Goal: Task Accomplishment & Management: Manage account settings

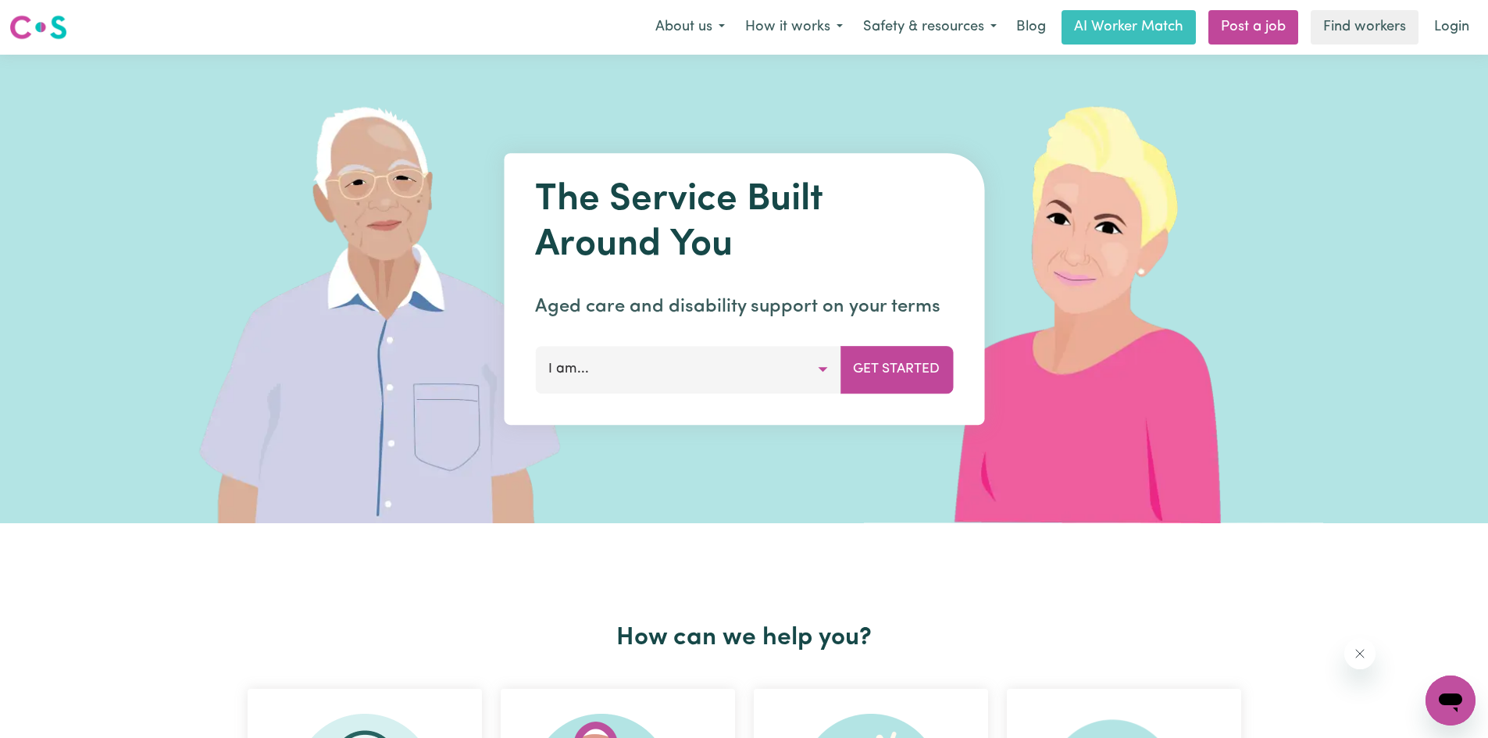
click at [819, 370] on button "I am..." at bounding box center [687, 369] width 305 height 47
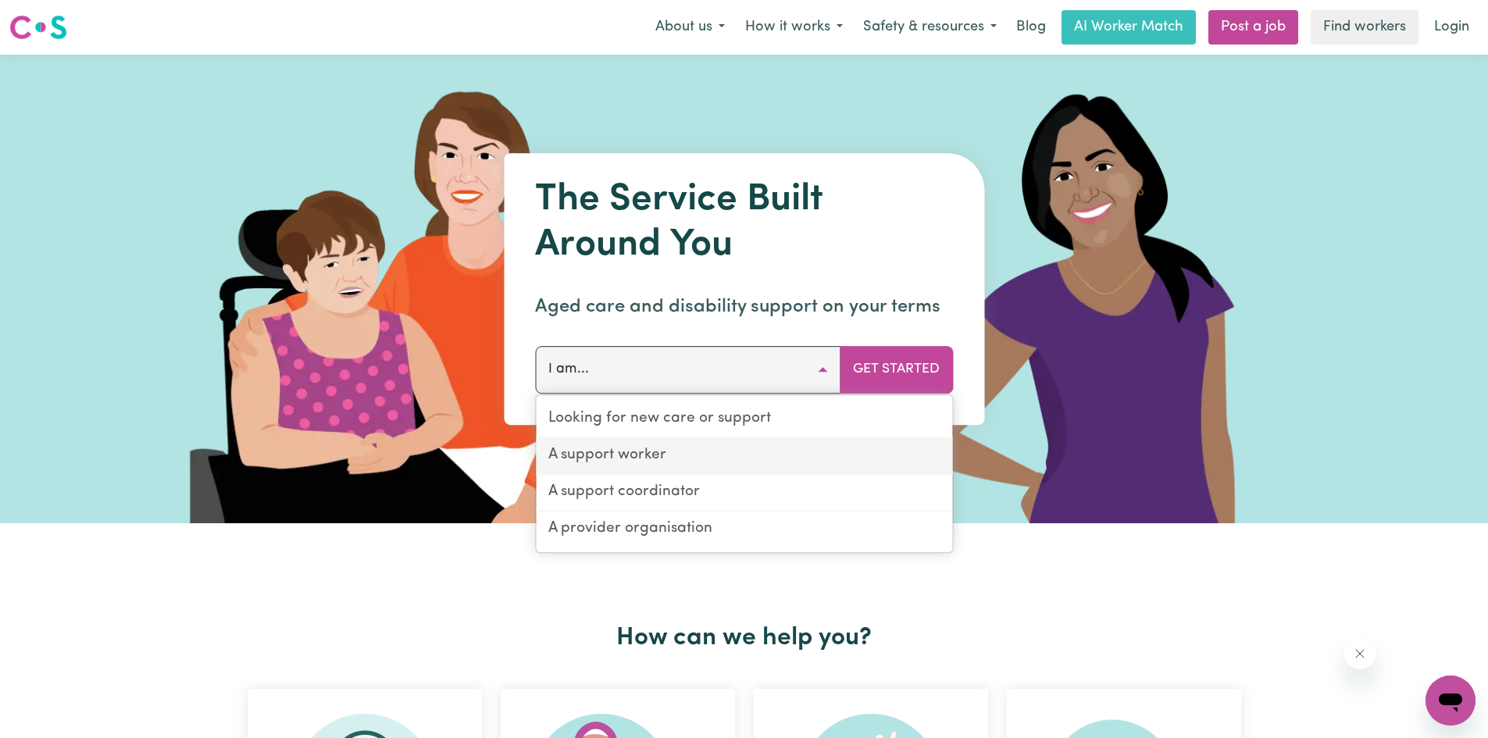
click at [647, 457] on link "A support worker" at bounding box center [744, 456] width 416 height 37
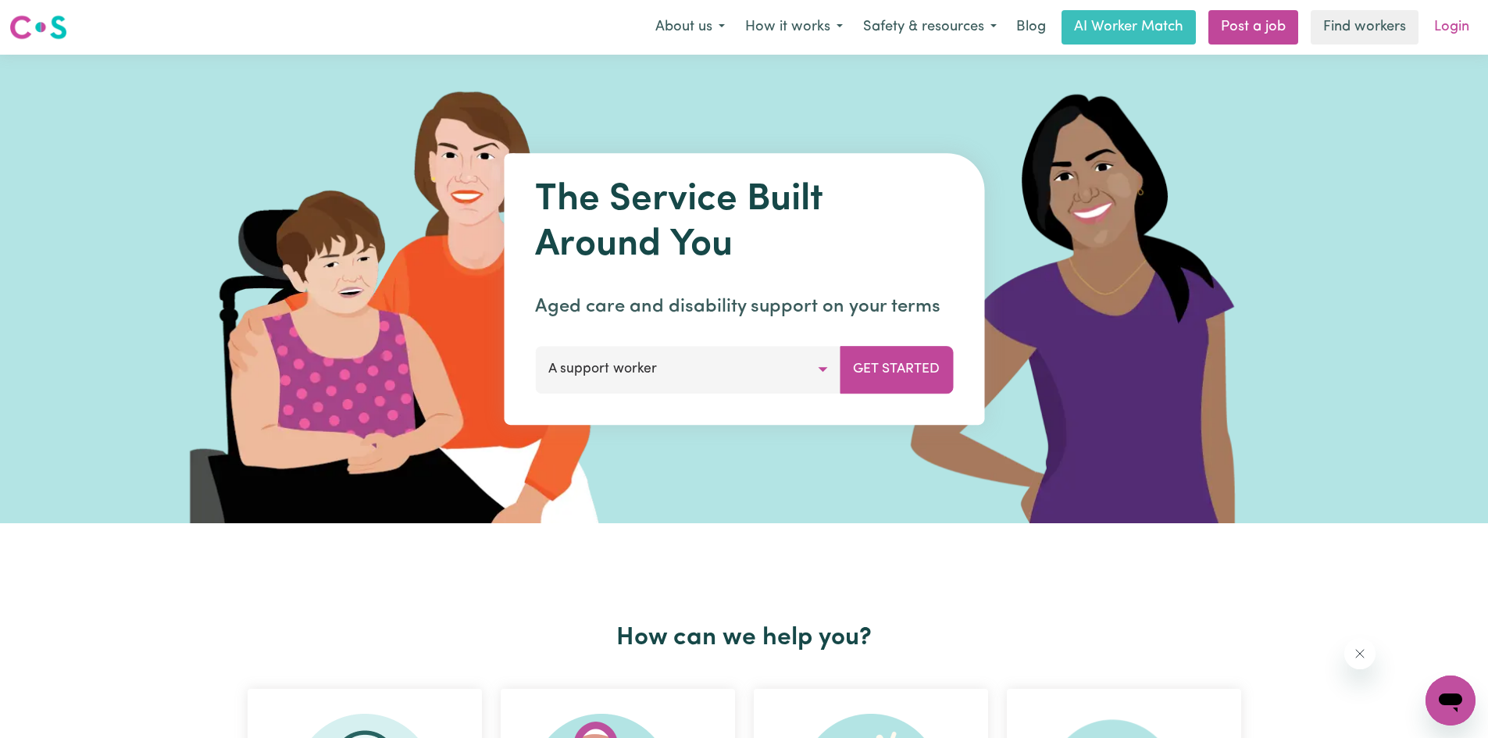
click at [1442, 27] on link "Login" at bounding box center [1452, 27] width 54 height 34
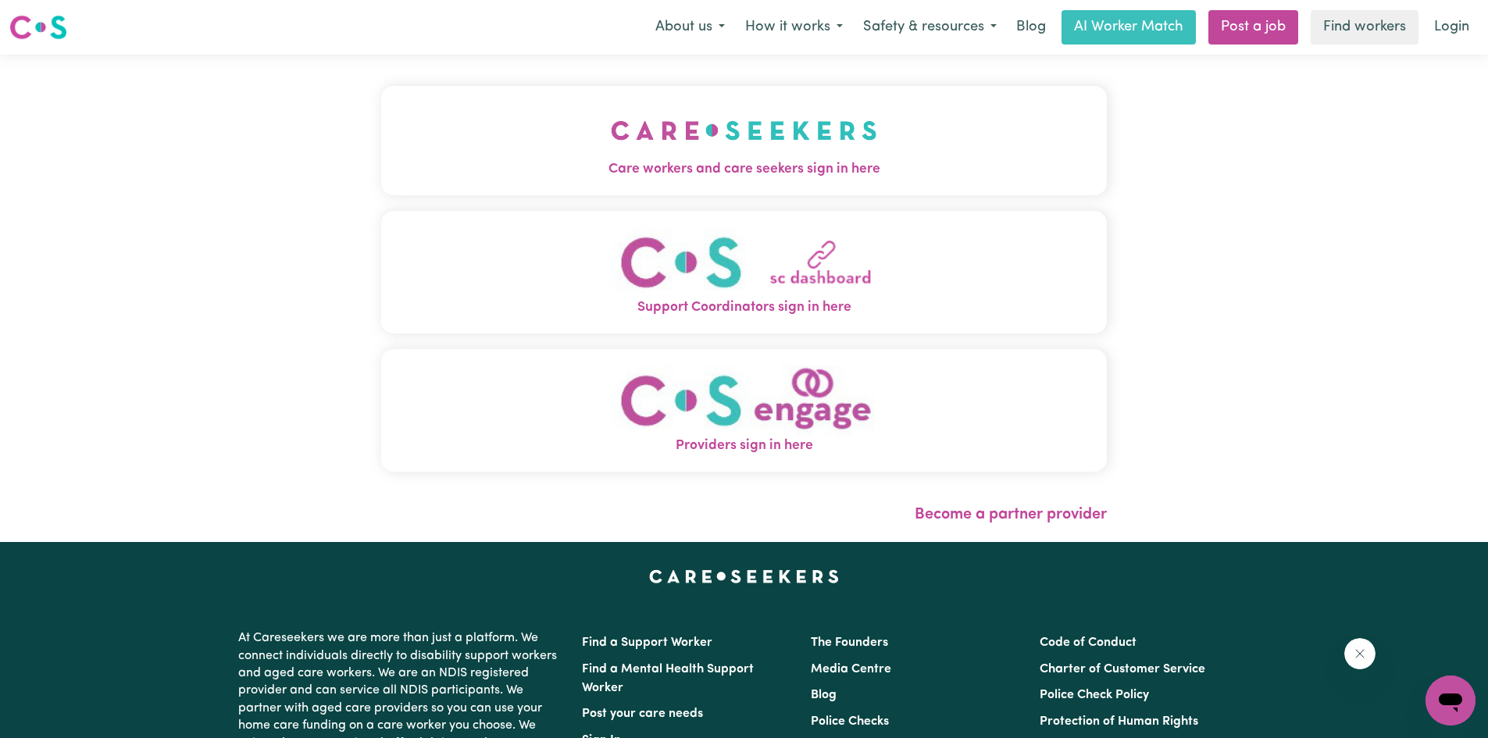
click at [716, 153] on img "Care workers and care seekers sign in here" at bounding box center [744, 131] width 266 height 58
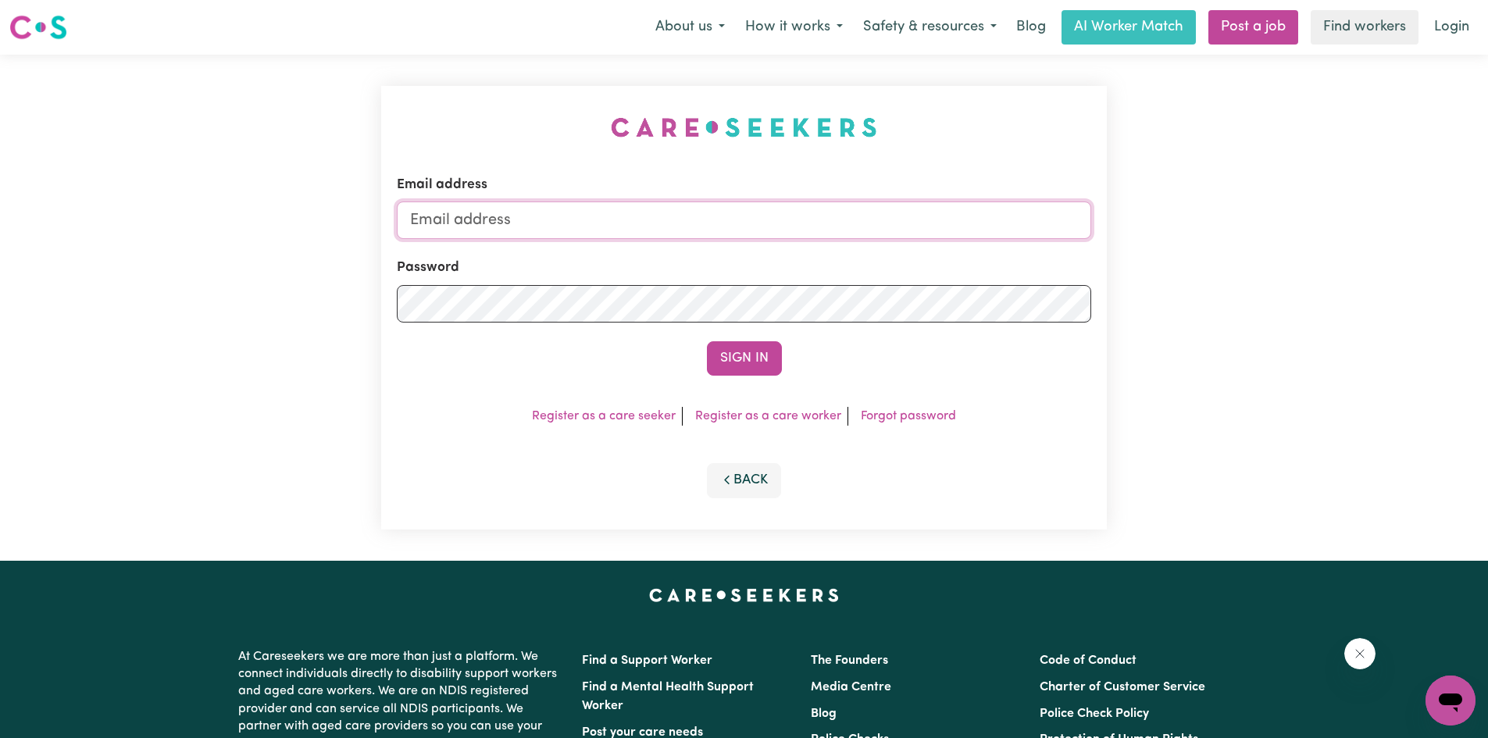
click at [523, 231] on input "Email address" at bounding box center [744, 220] width 694 height 37
type input "familynoon@bigpond.com"
click at [887, 418] on link "Forgot password" at bounding box center [908, 416] width 95 height 12
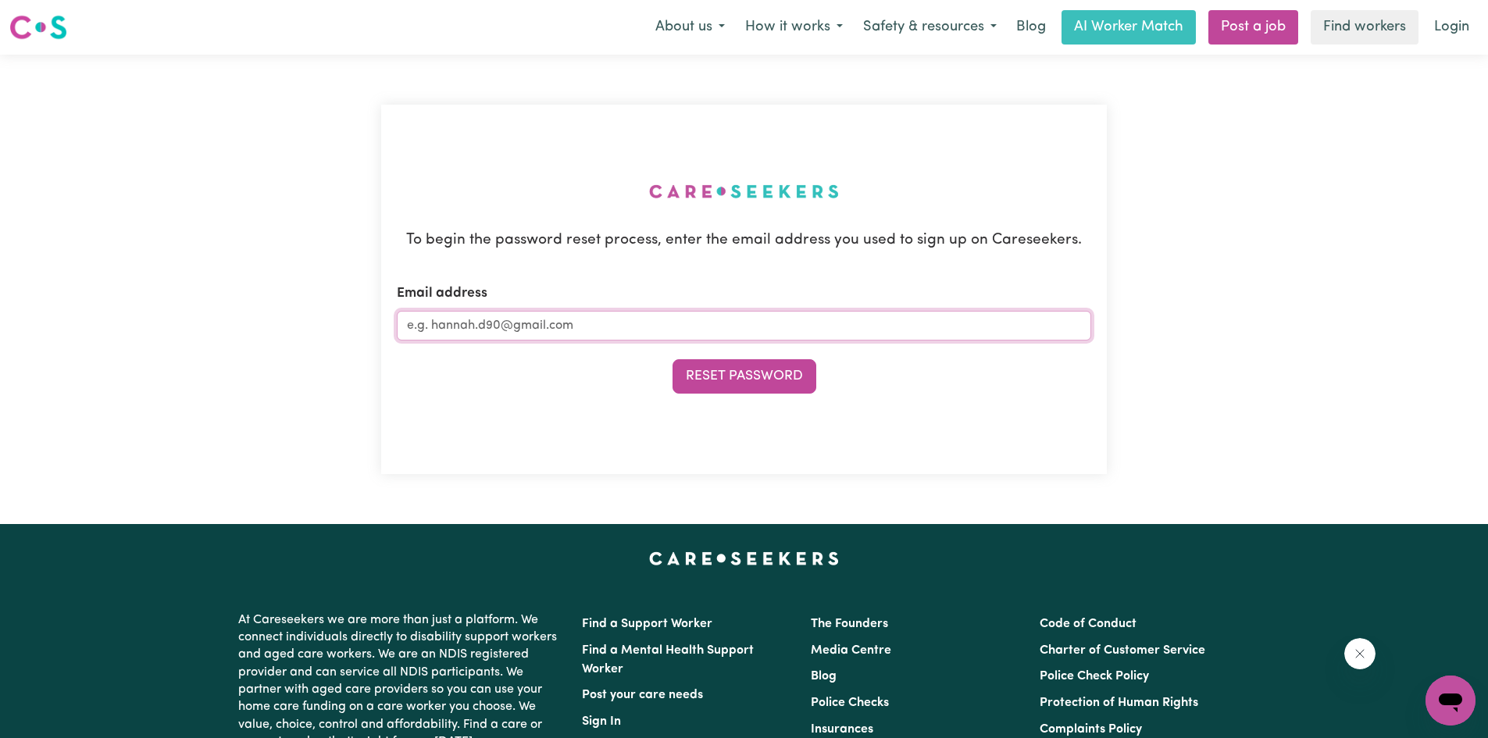
click at [584, 327] on input "Email address" at bounding box center [744, 326] width 694 height 30
type input "familynoon@bigpond.com"
click at [696, 378] on button "Reset Password" at bounding box center [745, 376] width 144 height 34
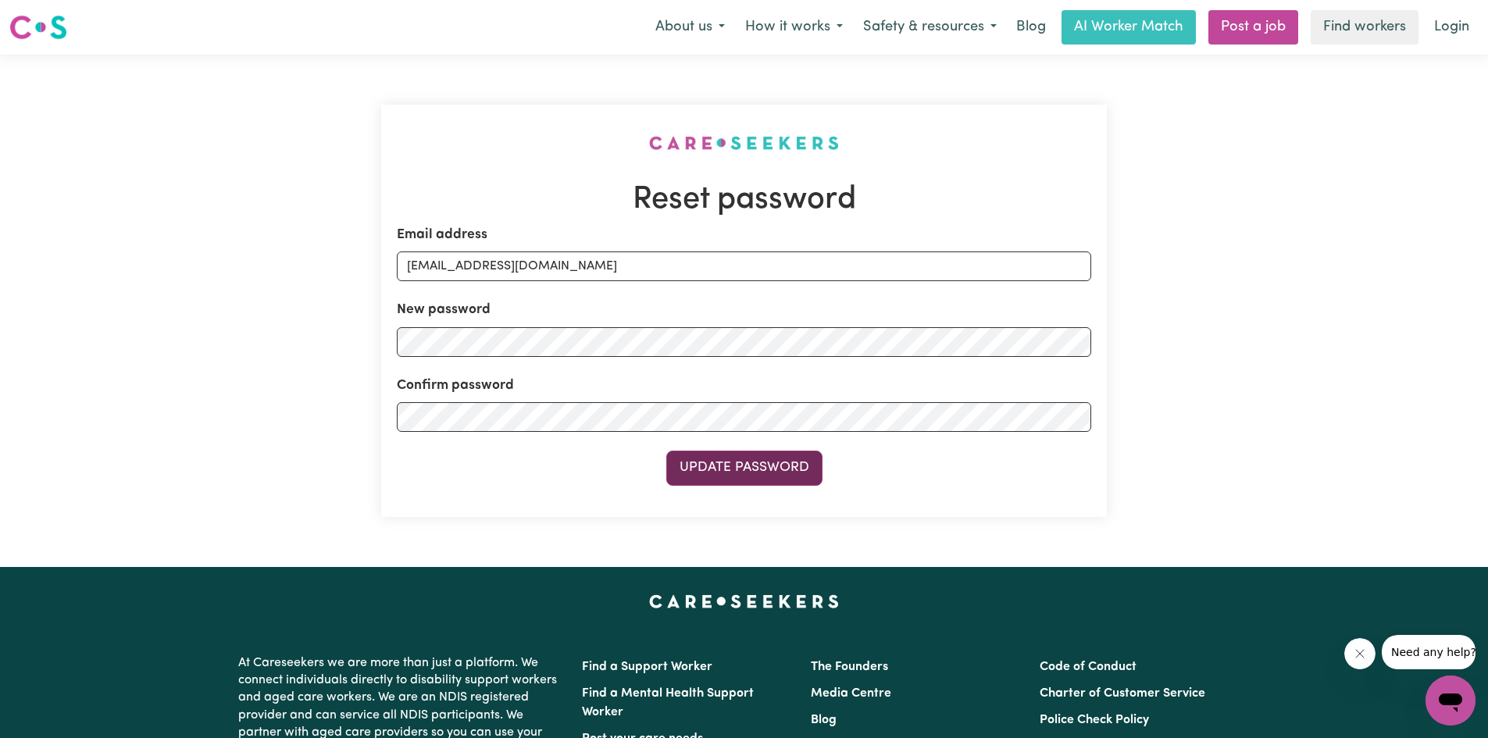
click at [691, 468] on button "Update Password" at bounding box center [744, 468] width 156 height 34
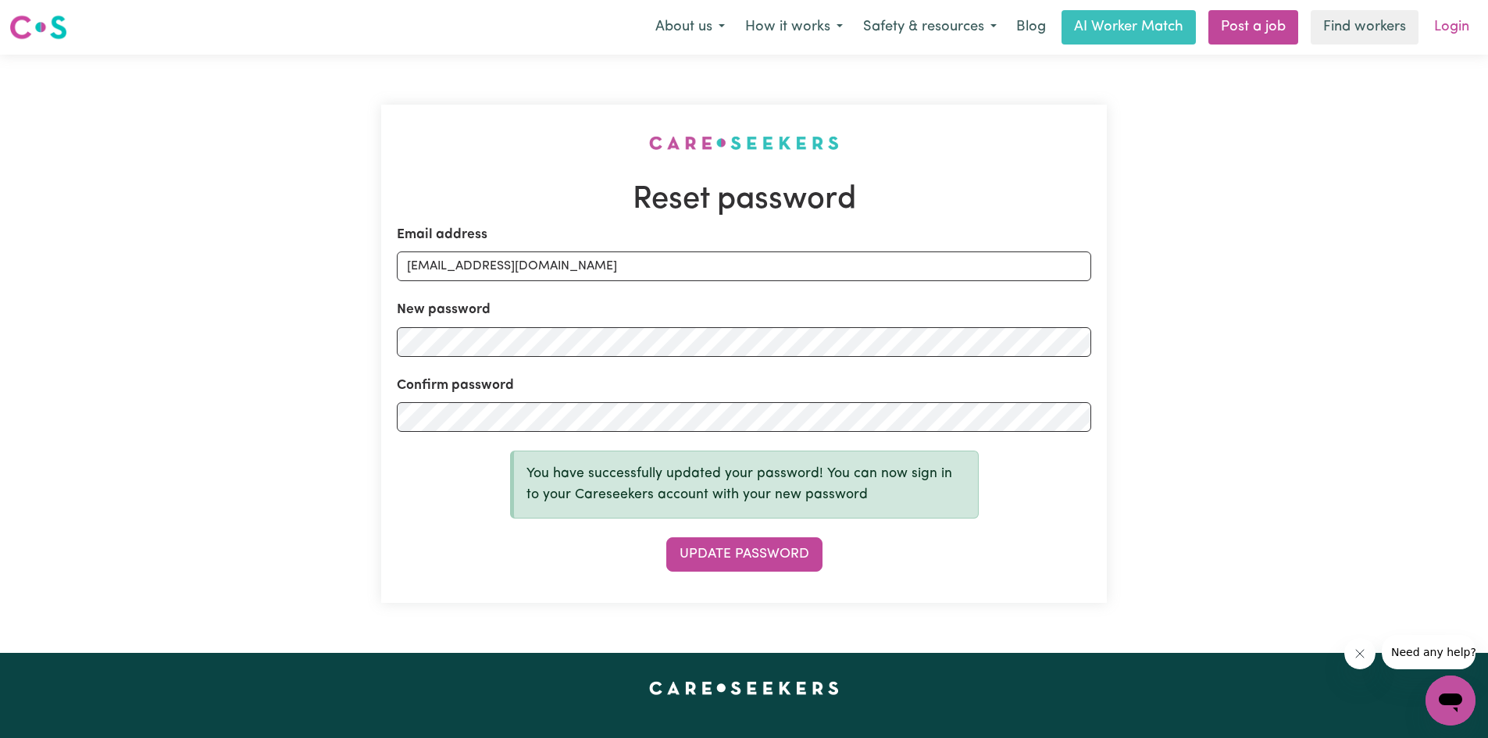
click at [1450, 31] on link "Login" at bounding box center [1452, 27] width 54 height 34
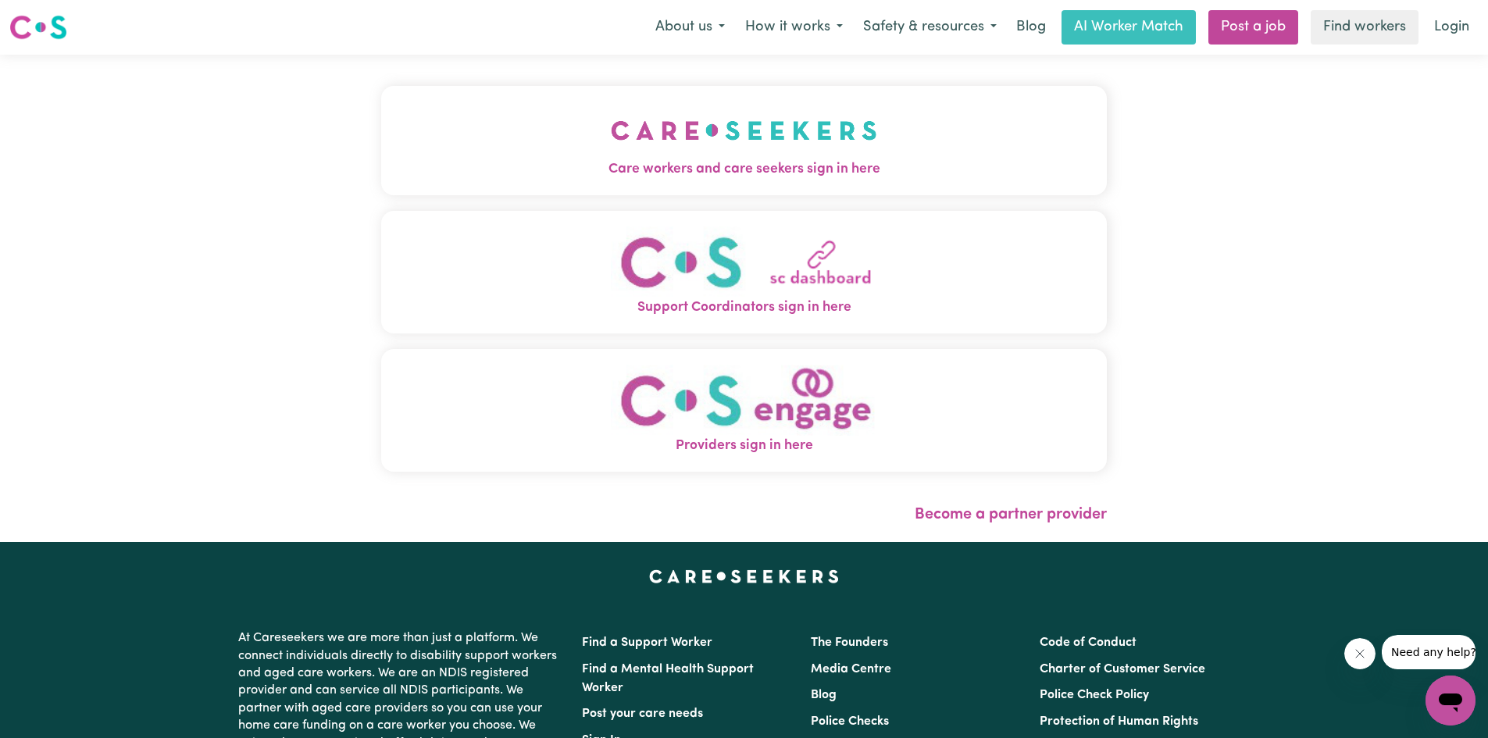
click at [740, 173] on span "Care workers and care seekers sign in here" at bounding box center [744, 169] width 726 height 20
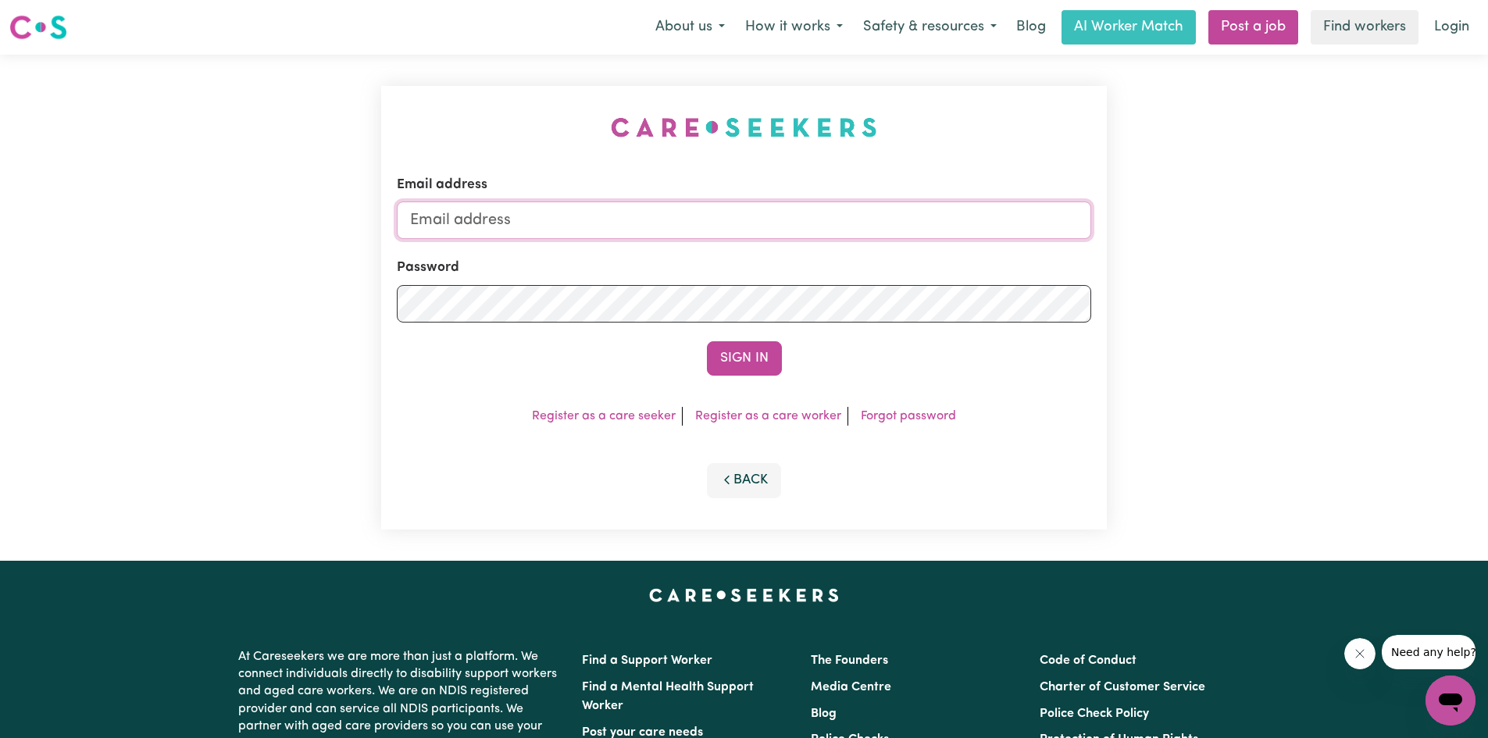
click at [497, 223] on input "Email address" at bounding box center [744, 220] width 694 height 37
type input "familynoon@bigpond.com"
click at [731, 357] on button "Sign In" at bounding box center [744, 358] width 75 height 34
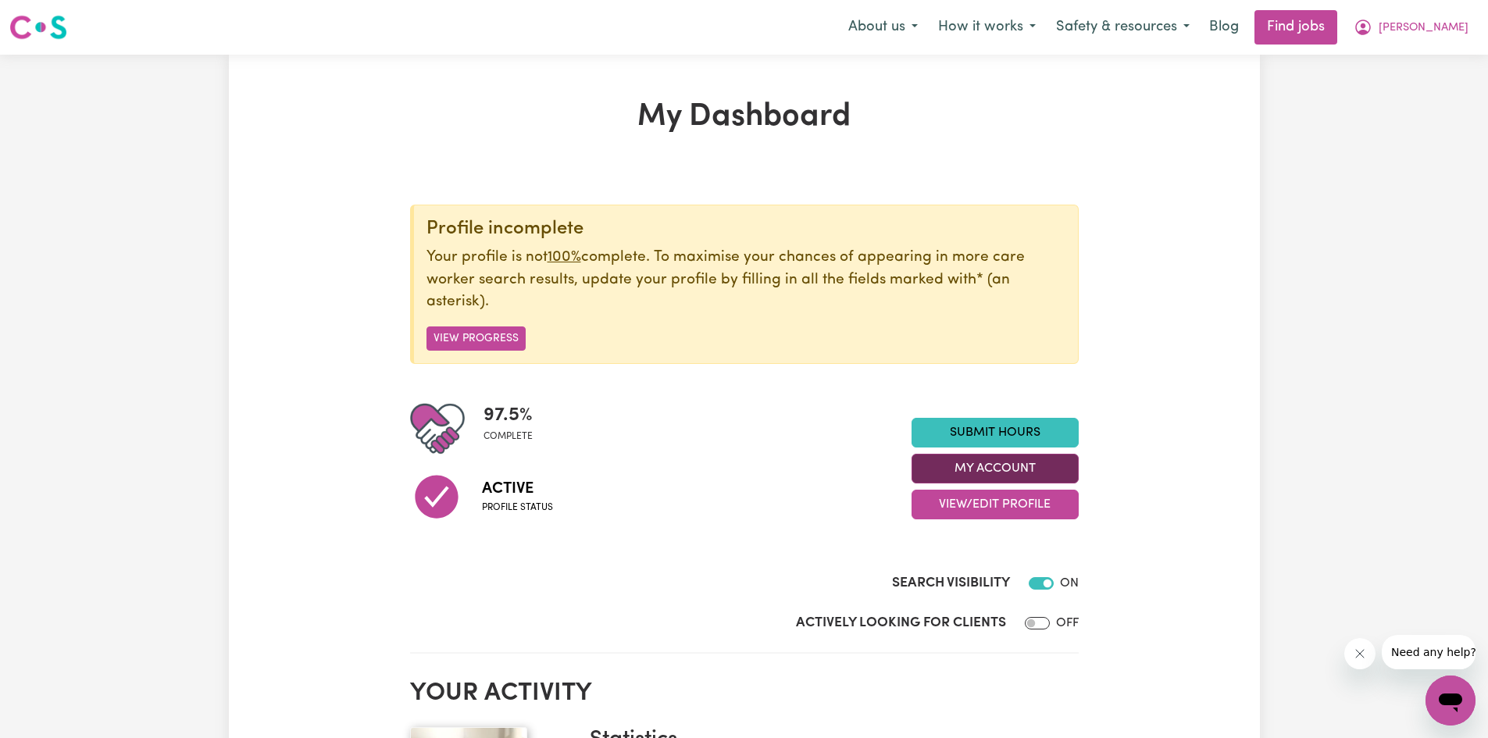
click at [1024, 462] on button "My Account" at bounding box center [995, 469] width 167 height 30
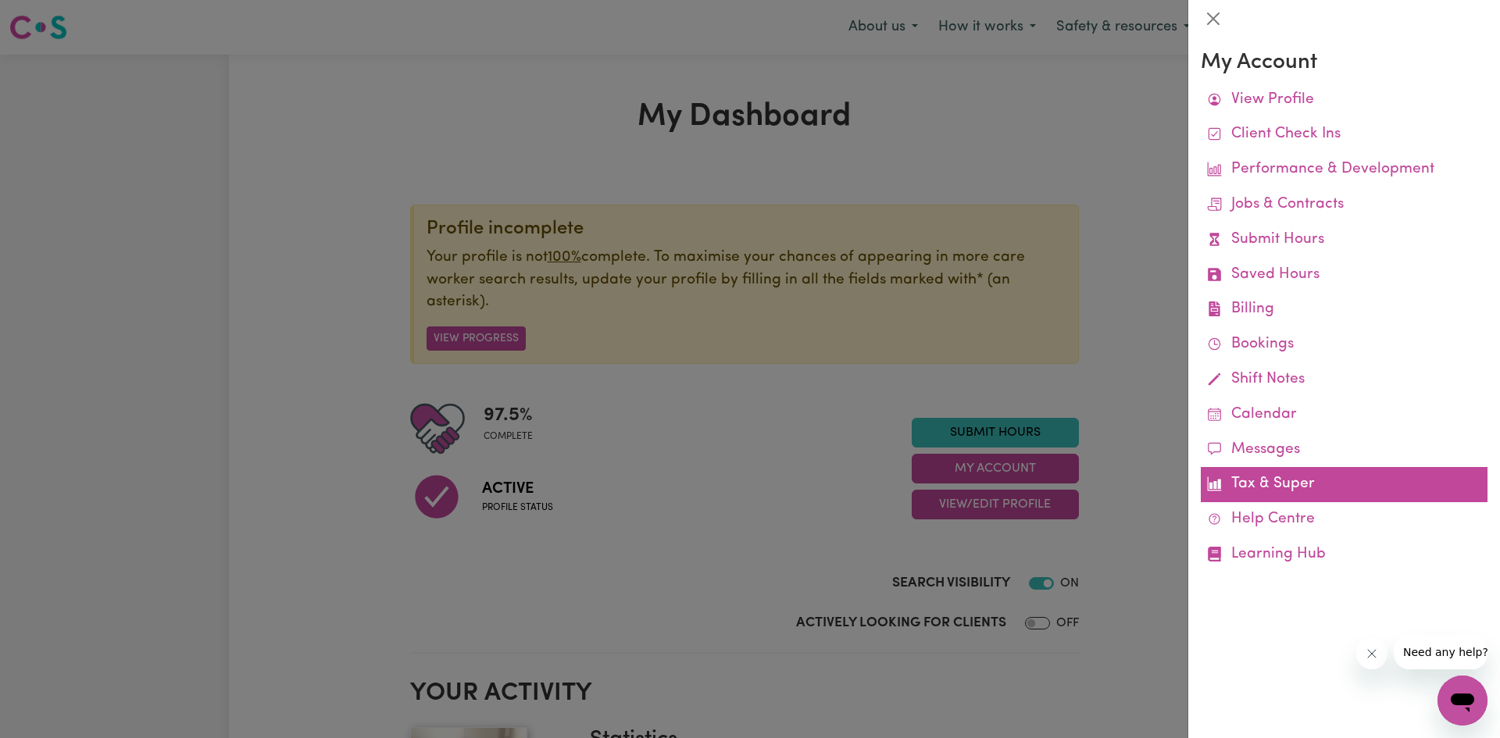
click at [1250, 482] on link "Tax & Super" at bounding box center [1344, 484] width 287 height 35
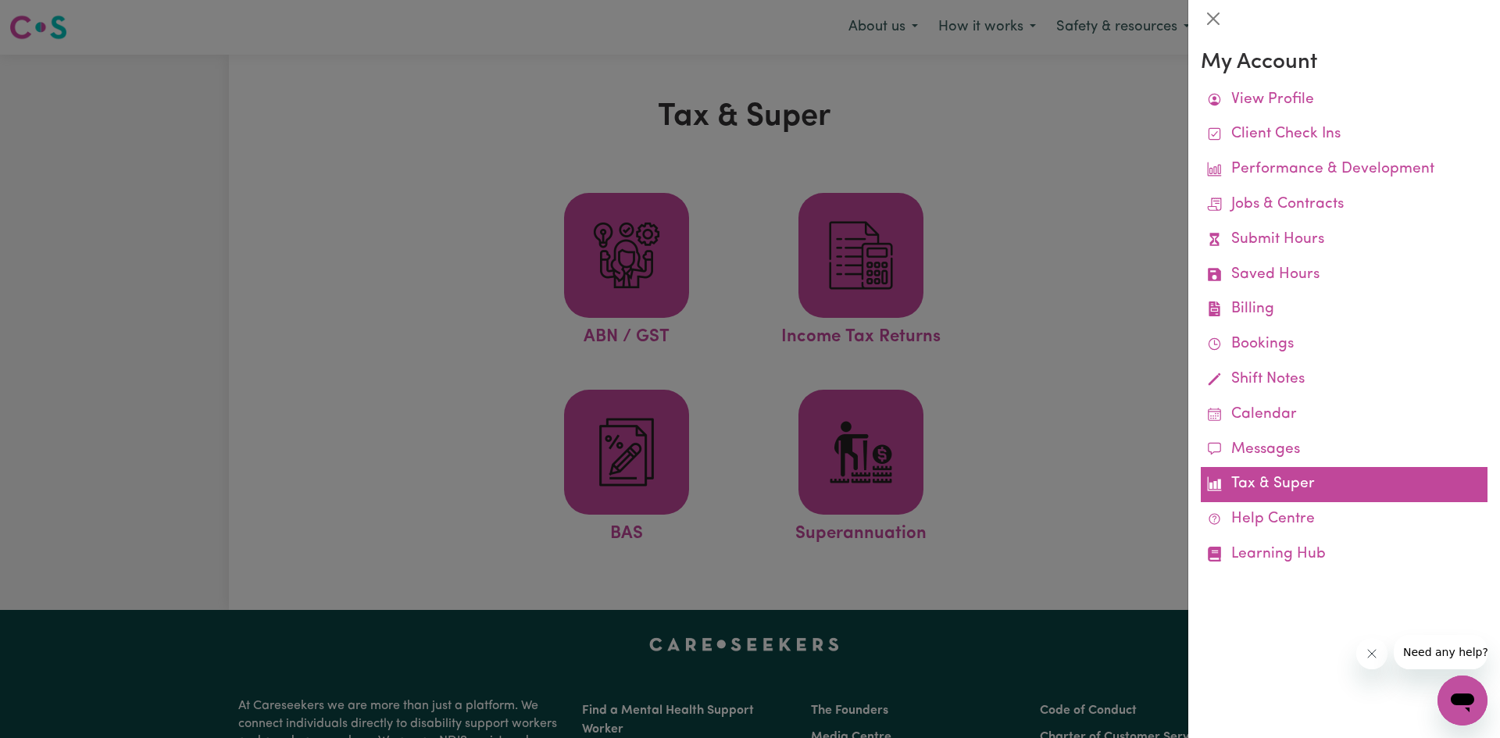
click at [1245, 487] on link "Tax & Super" at bounding box center [1344, 484] width 287 height 35
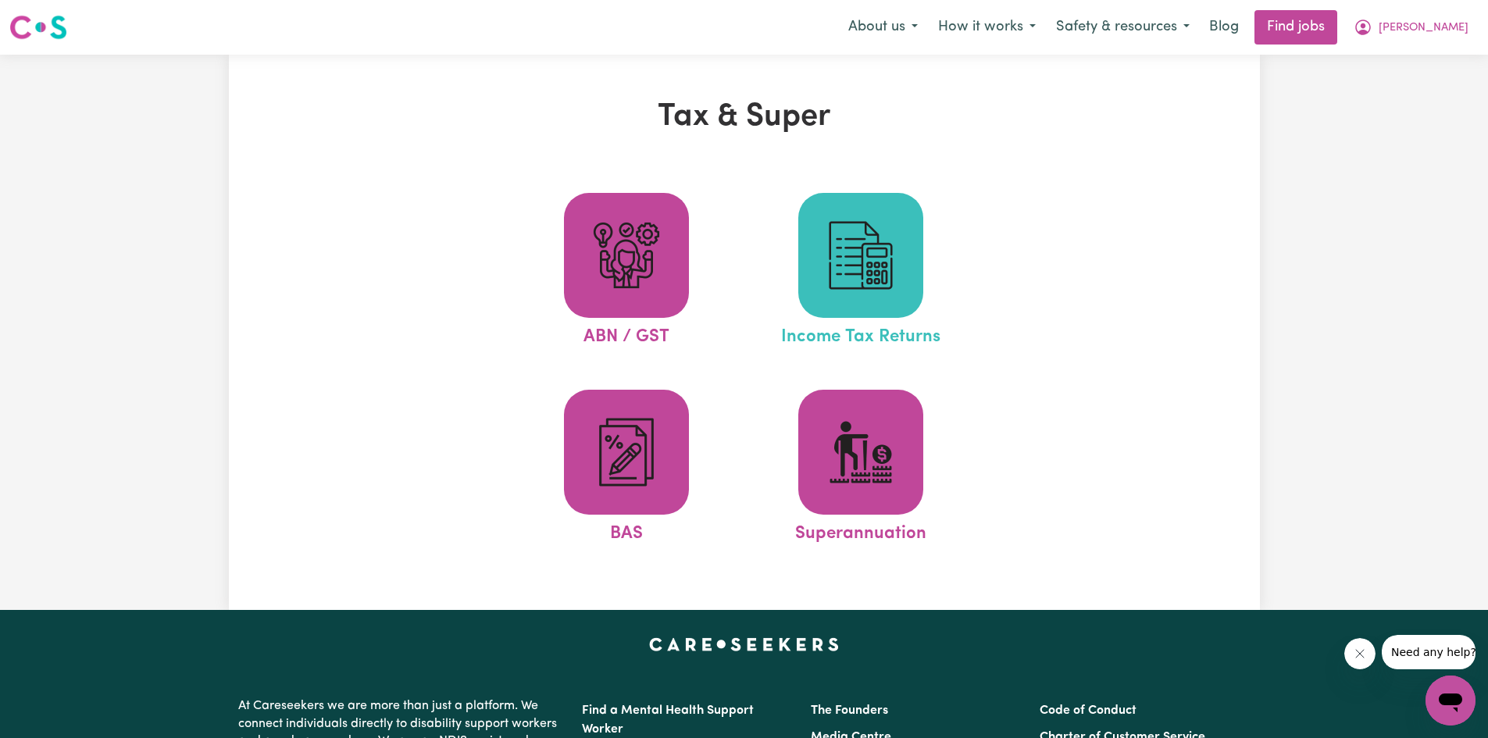
click at [866, 269] on img at bounding box center [860, 255] width 75 height 75
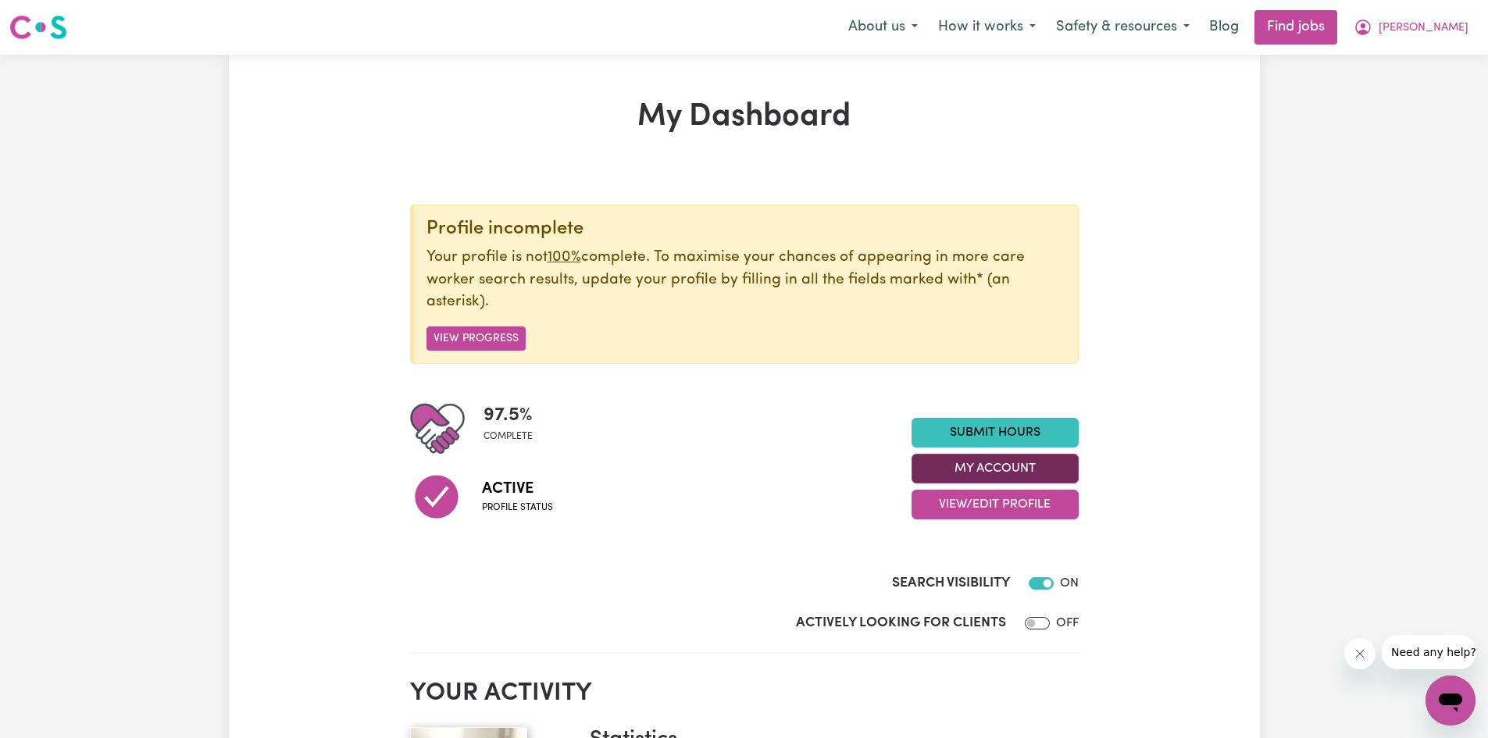
click at [1002, 472] on button "My Account" at bounding box center [995, 469] width 167 height 30
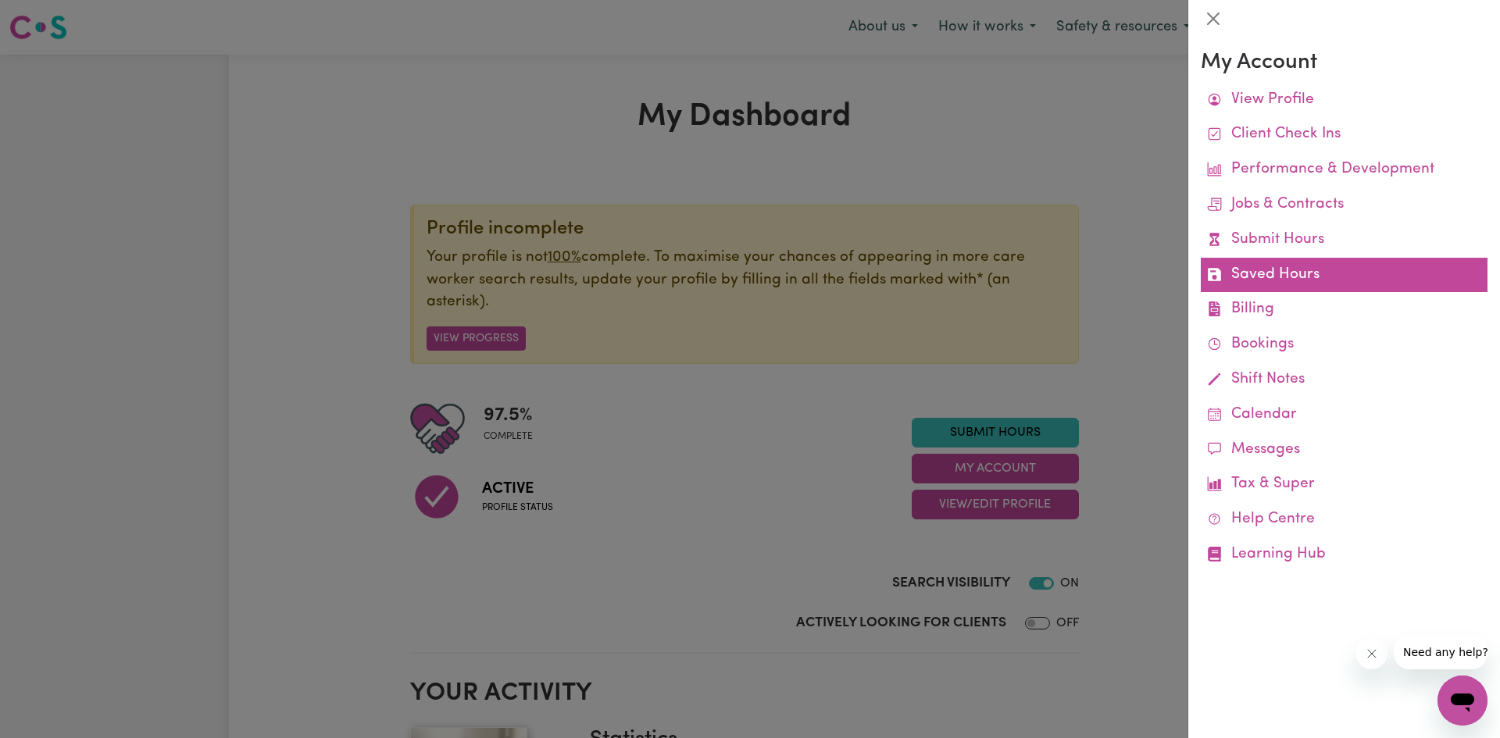
click at [1250, 278] on link "Saved Hours" at bounding box center [1344, 275] width 287 height 35
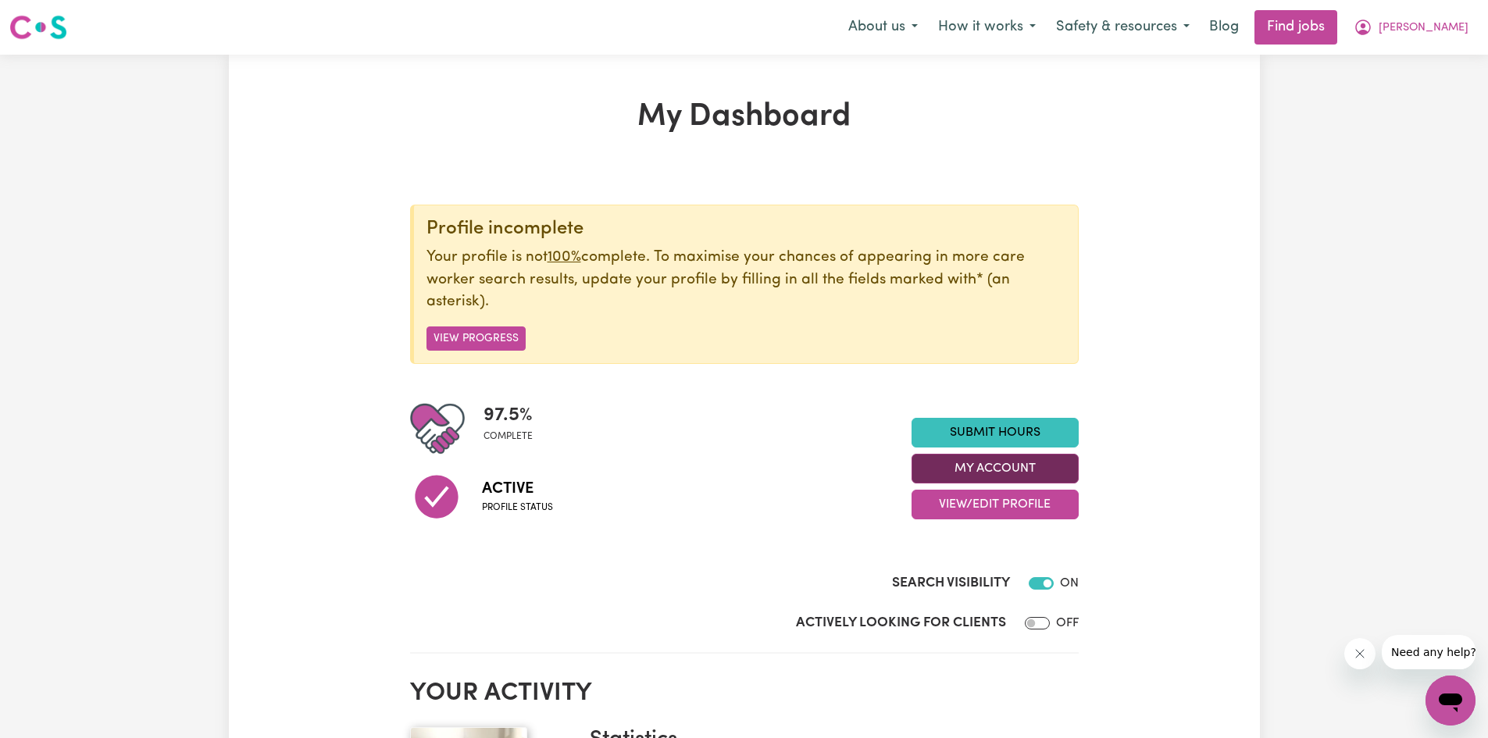
click at [1010, 471] on button "My Account" at bounding box center [995, 469] width 167 height 30
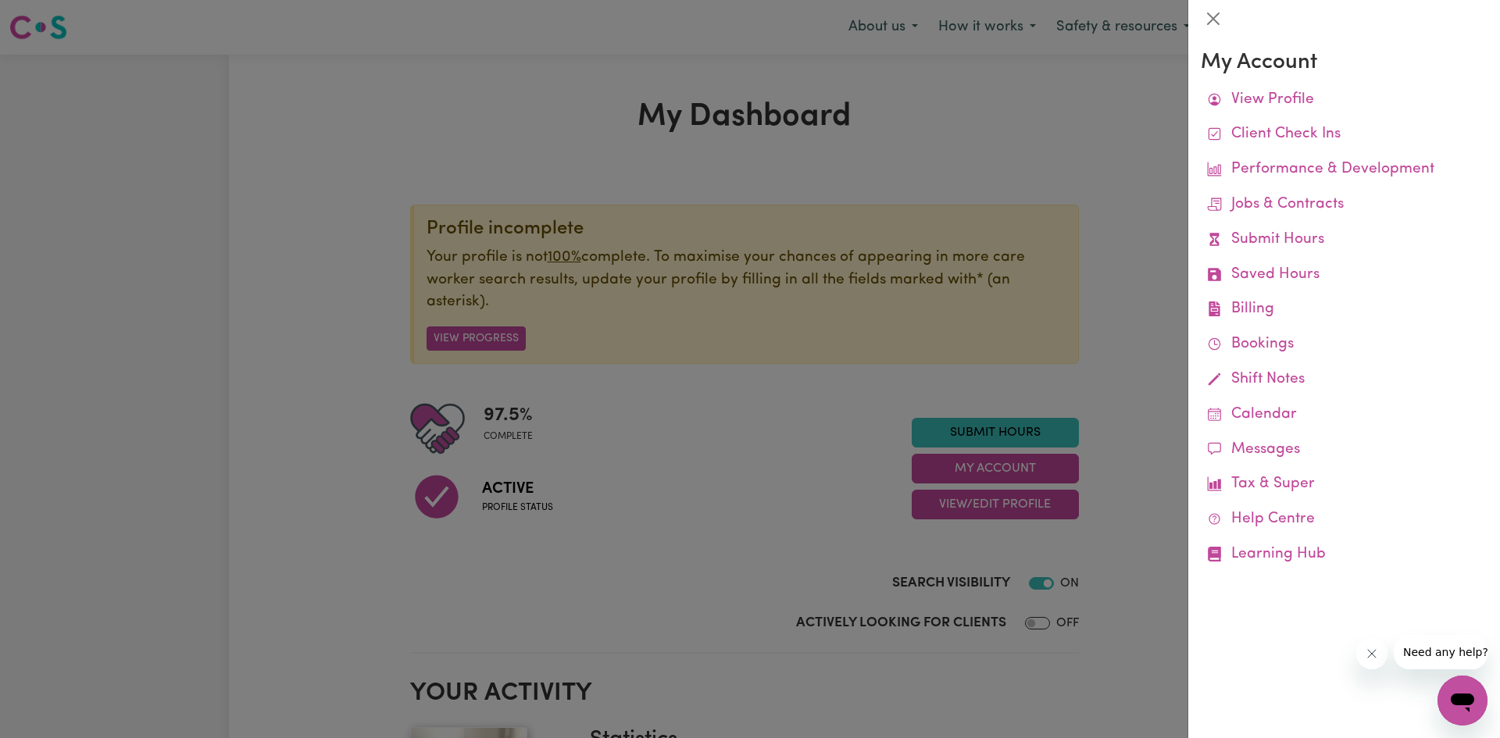
click at [684, 521] on div at bounding box center [750, 369] width 1500 height 738
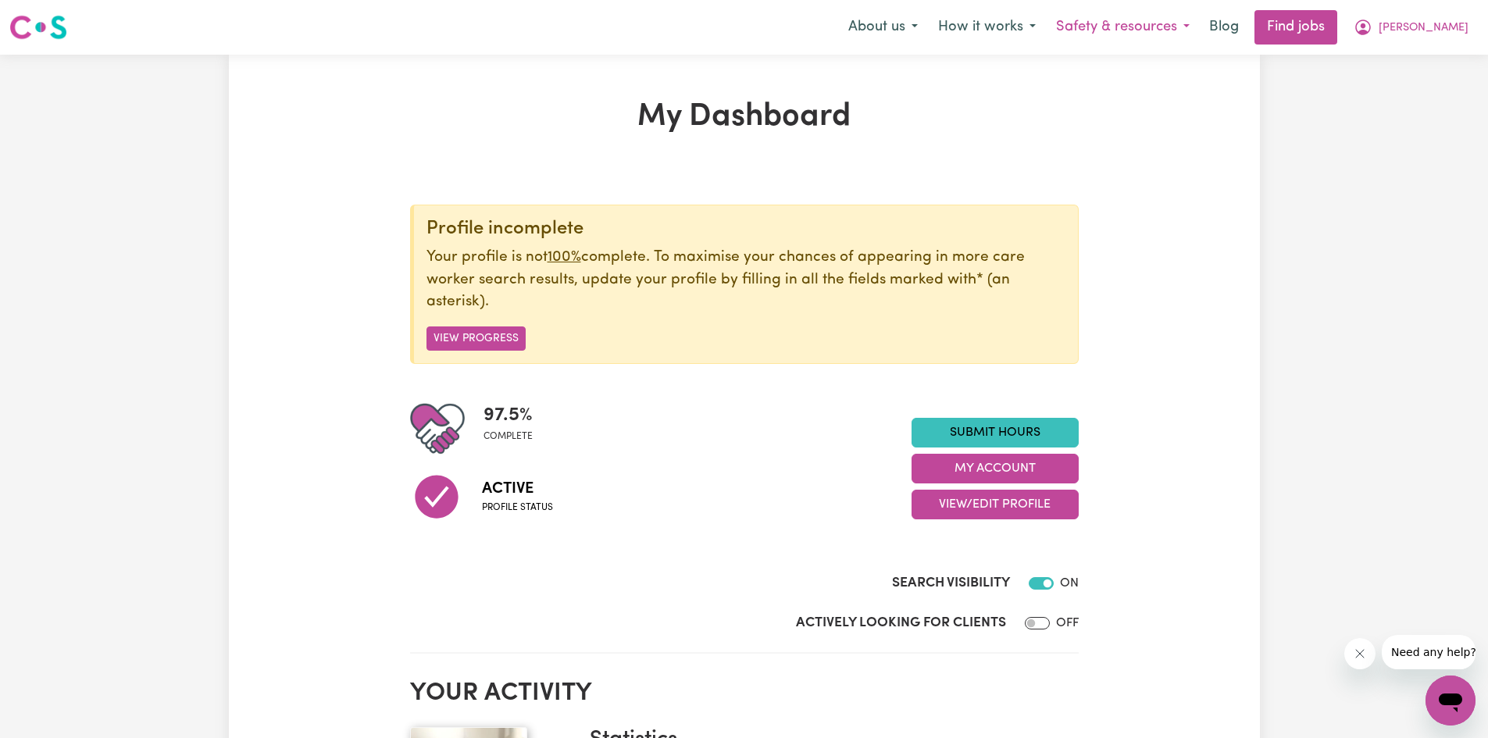
click at [1200, 26] on button "Safety & resources" at bounding box center [1123, 27] width 154 height 33
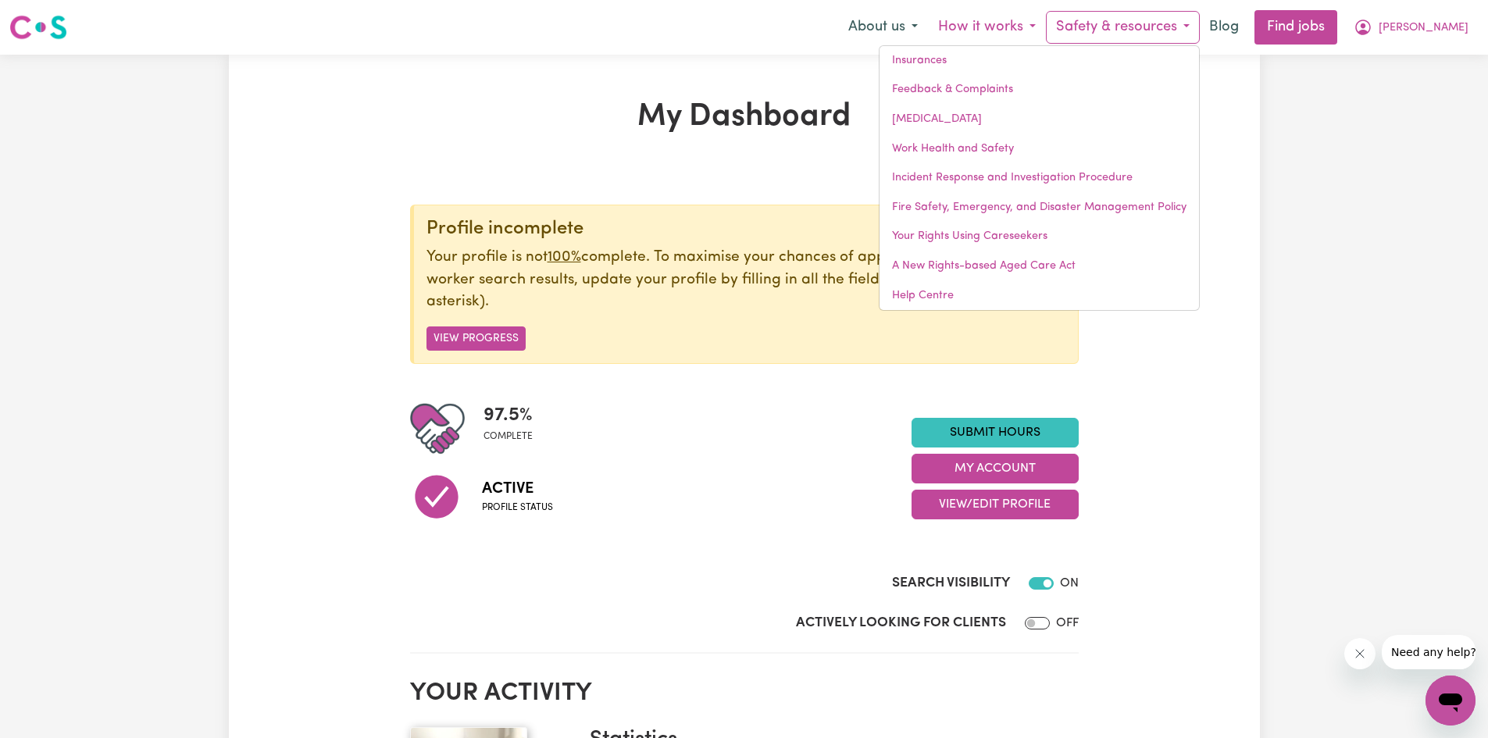
click at [1046, 26] on button "How it works" at bounding box center [987, 27] width 118 height 33
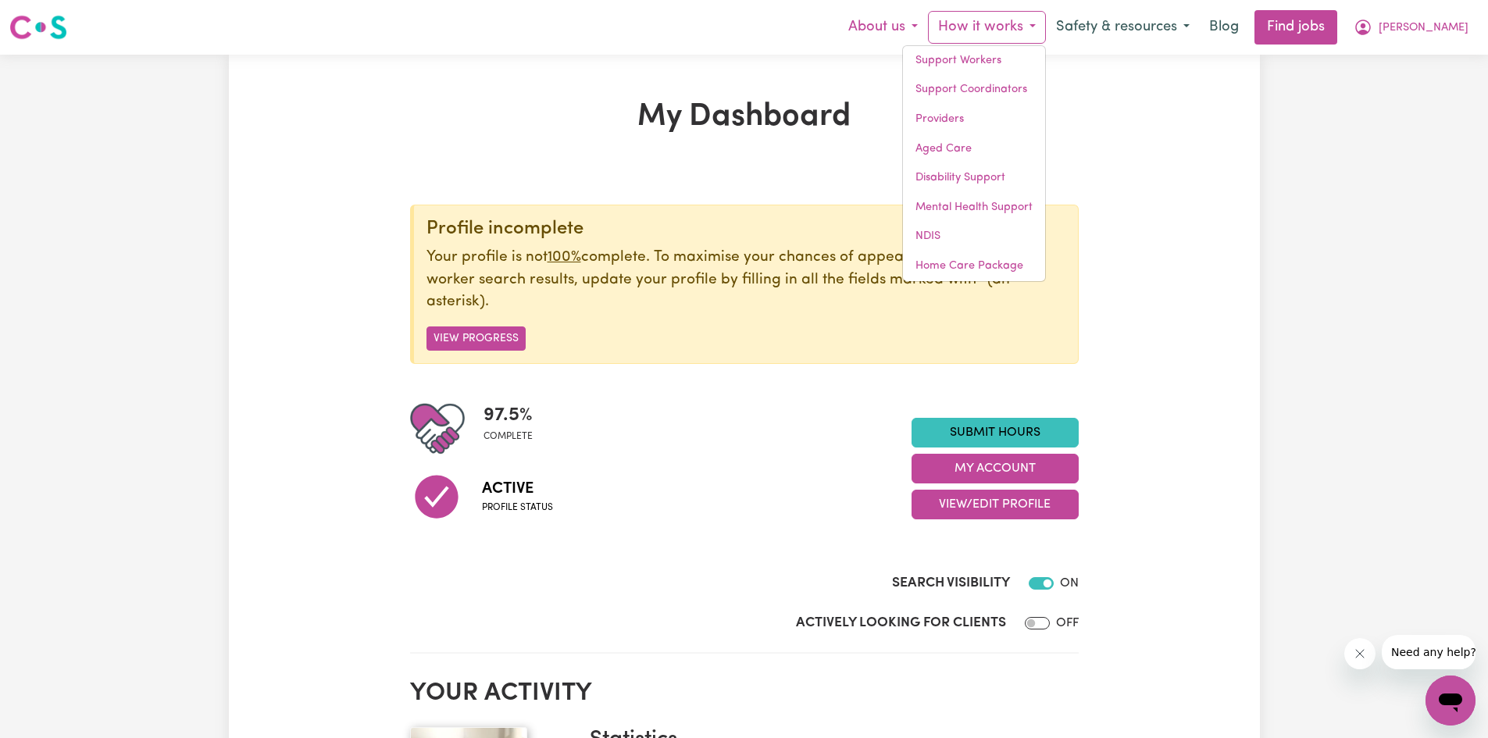
click at [928, 26] on button "About us" at bounding box center [883, 27] width 90 height 33
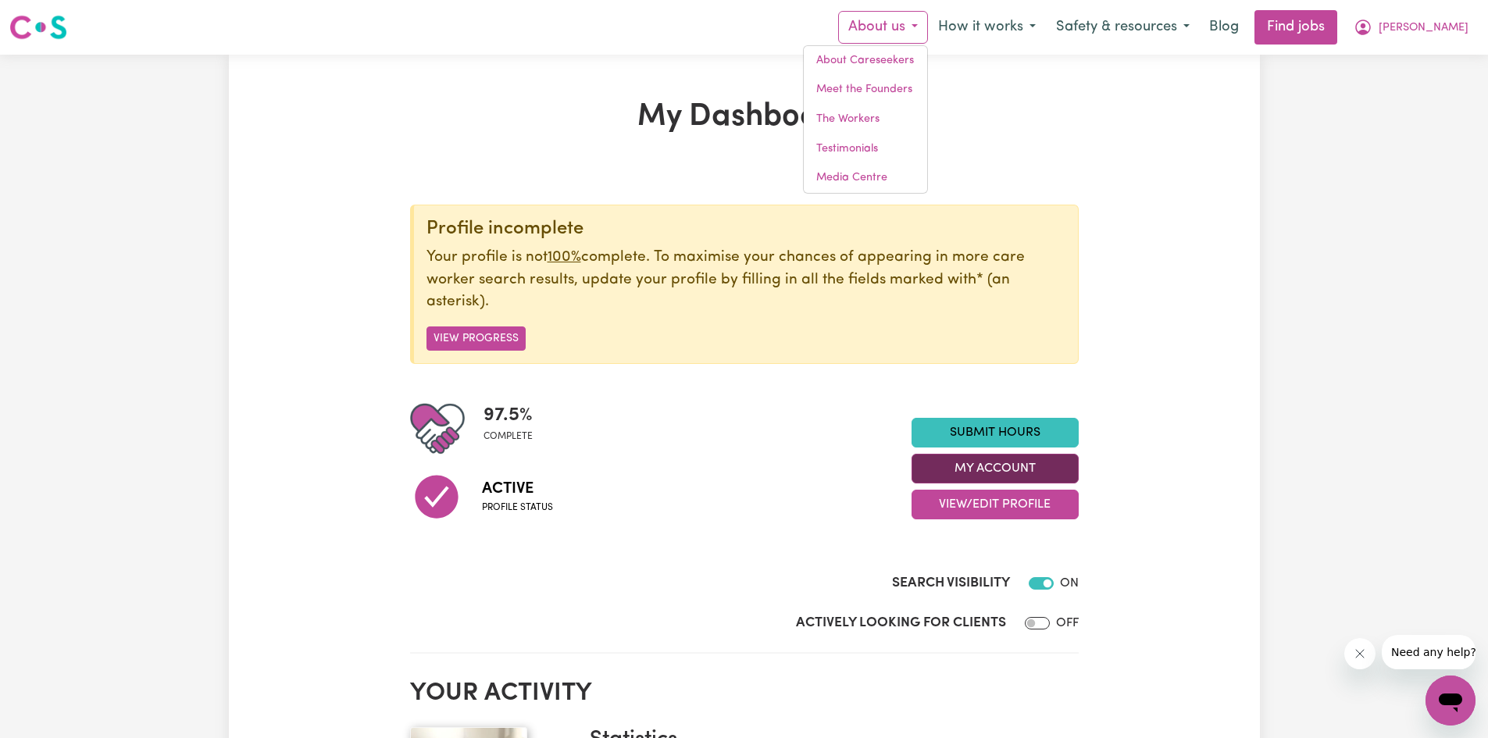
click at [986, 470] on button "My Account" at bounding box center [995, 469] width 167 height 30
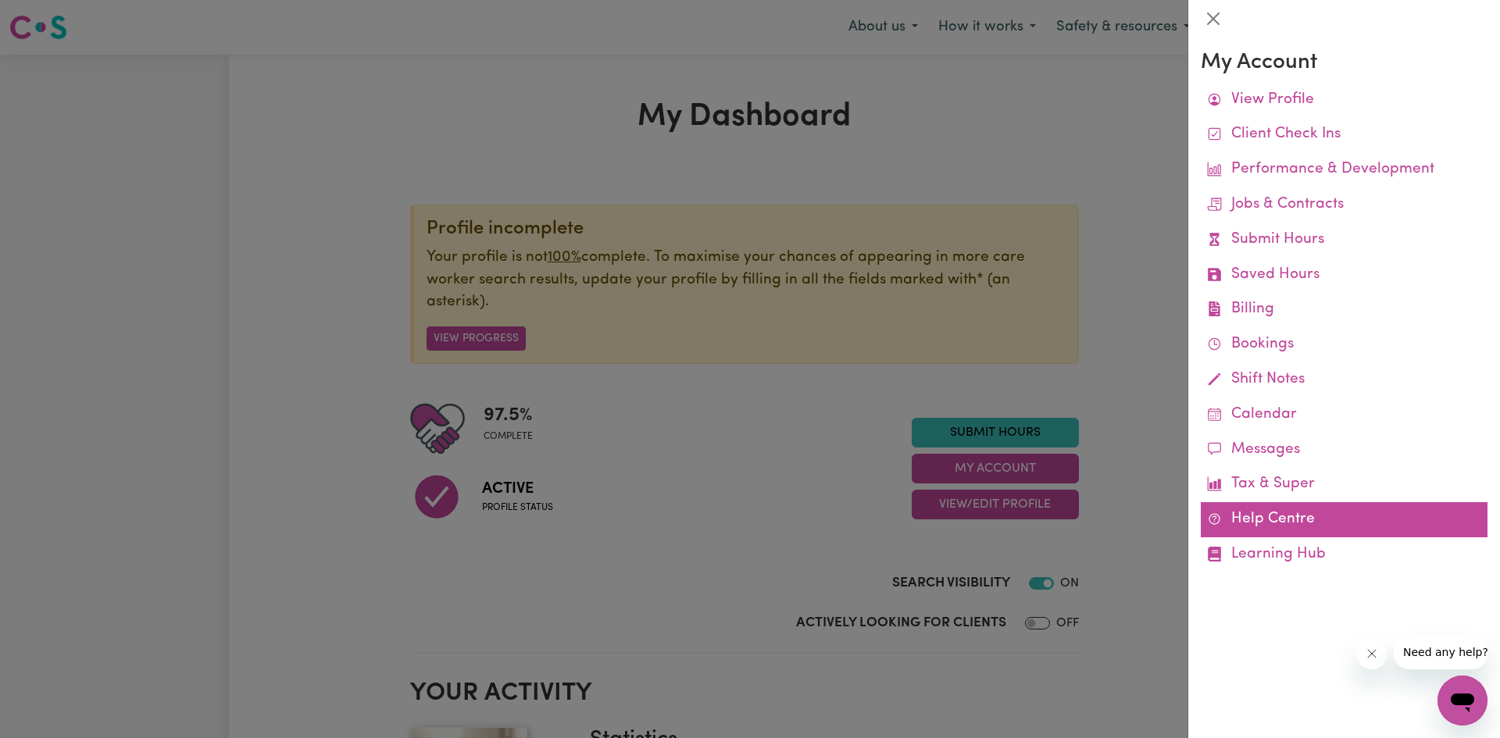
click at [1250, 519] on link "Help Centre" at bounding box center [1344, 519] width 287 height 35
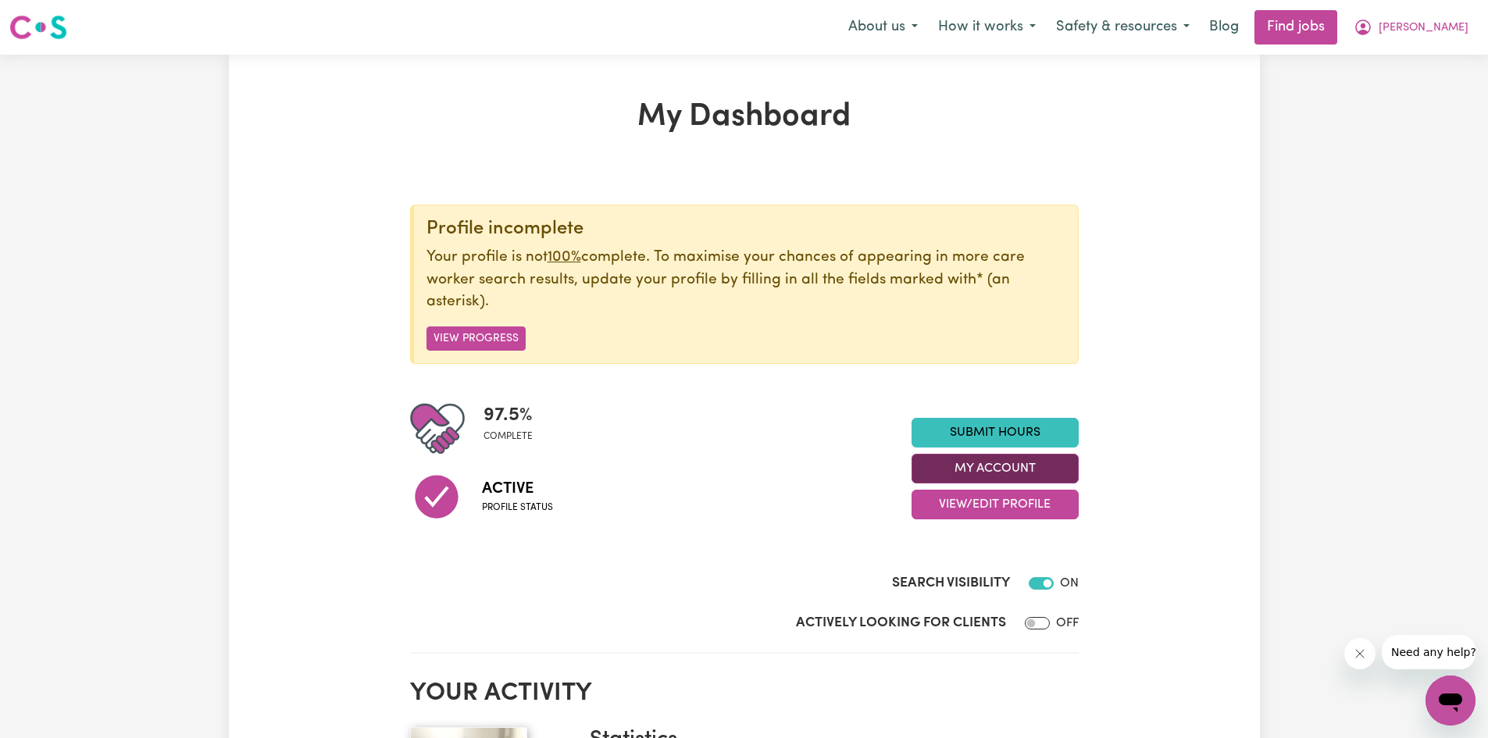
click at [1009, 474] on button "My Account" at bounding box center [995, 469] width 167 height 30
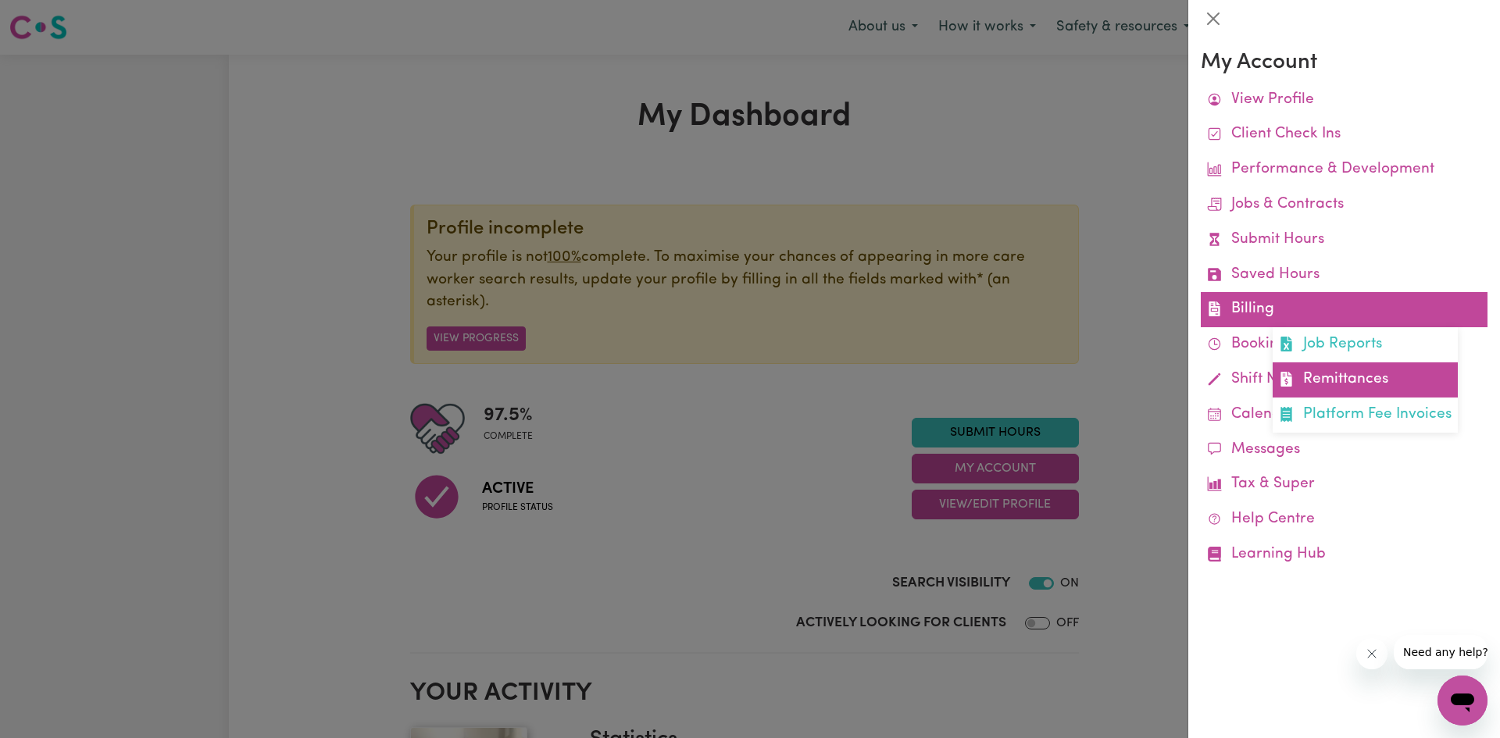
click at [1322, 384] on link "Remittances" at bounding box center [1365, 379] width 185 height 35
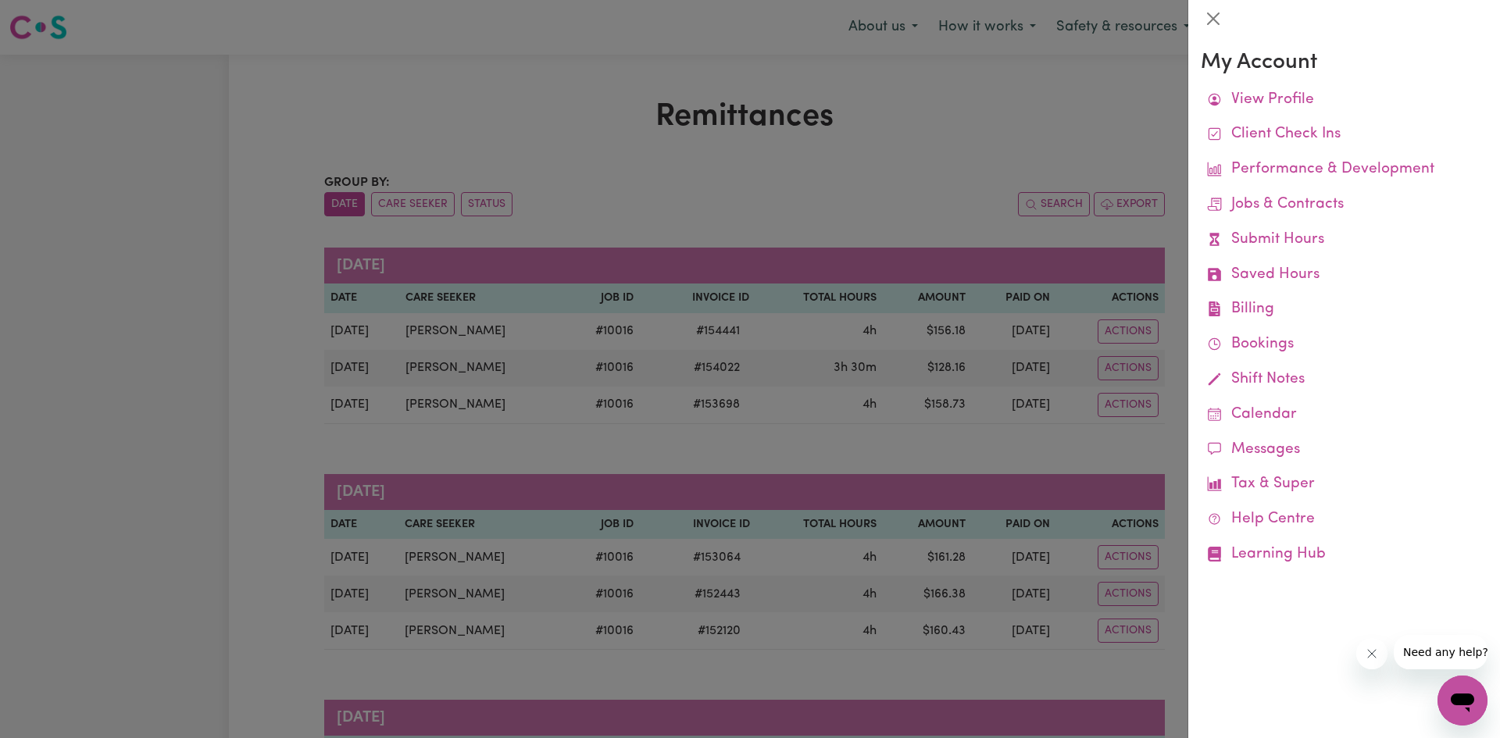
click at [640, 180] on div at bounding box center [750, 369] width 1500 height 738
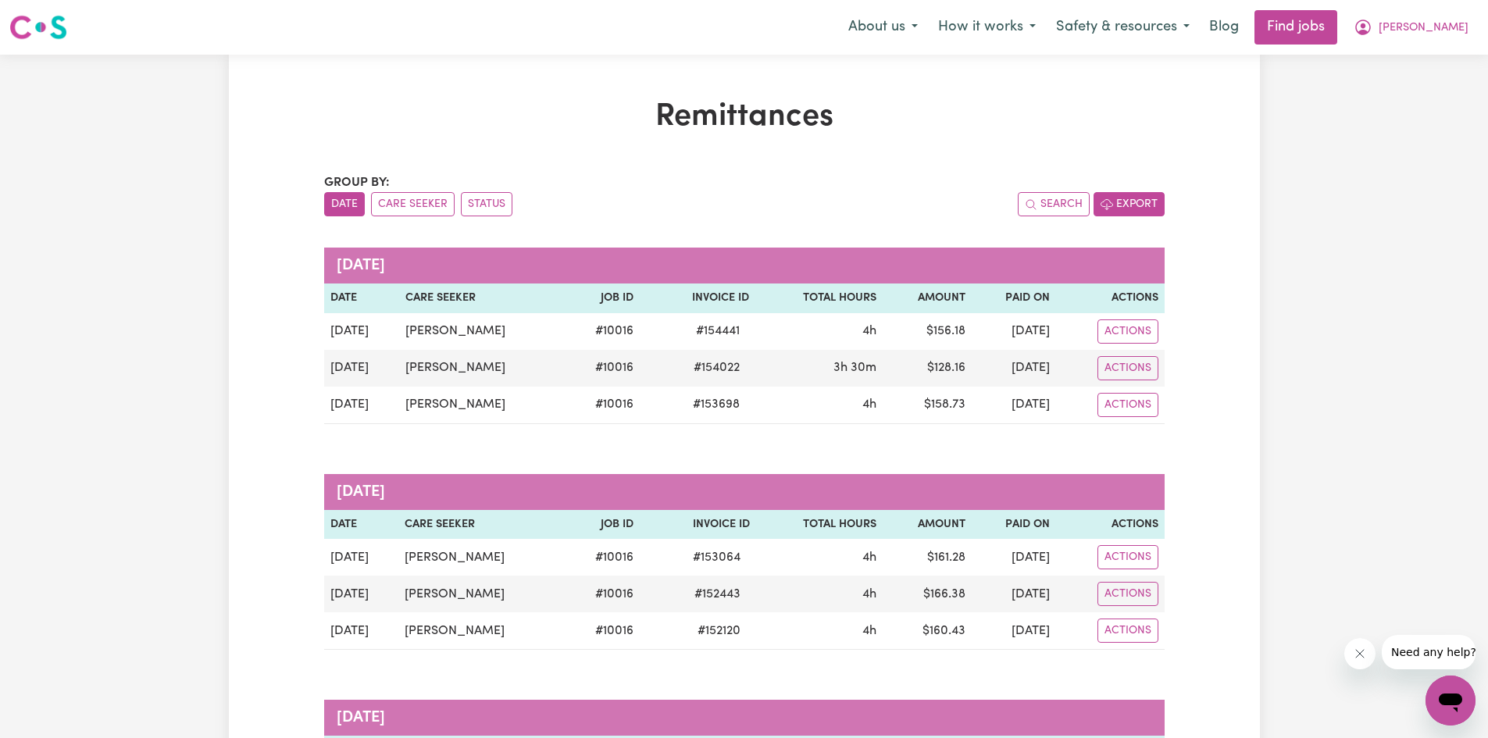
click at [1125, 206] on button "Export" at bounding box center [1129, 204] width 71 height 24
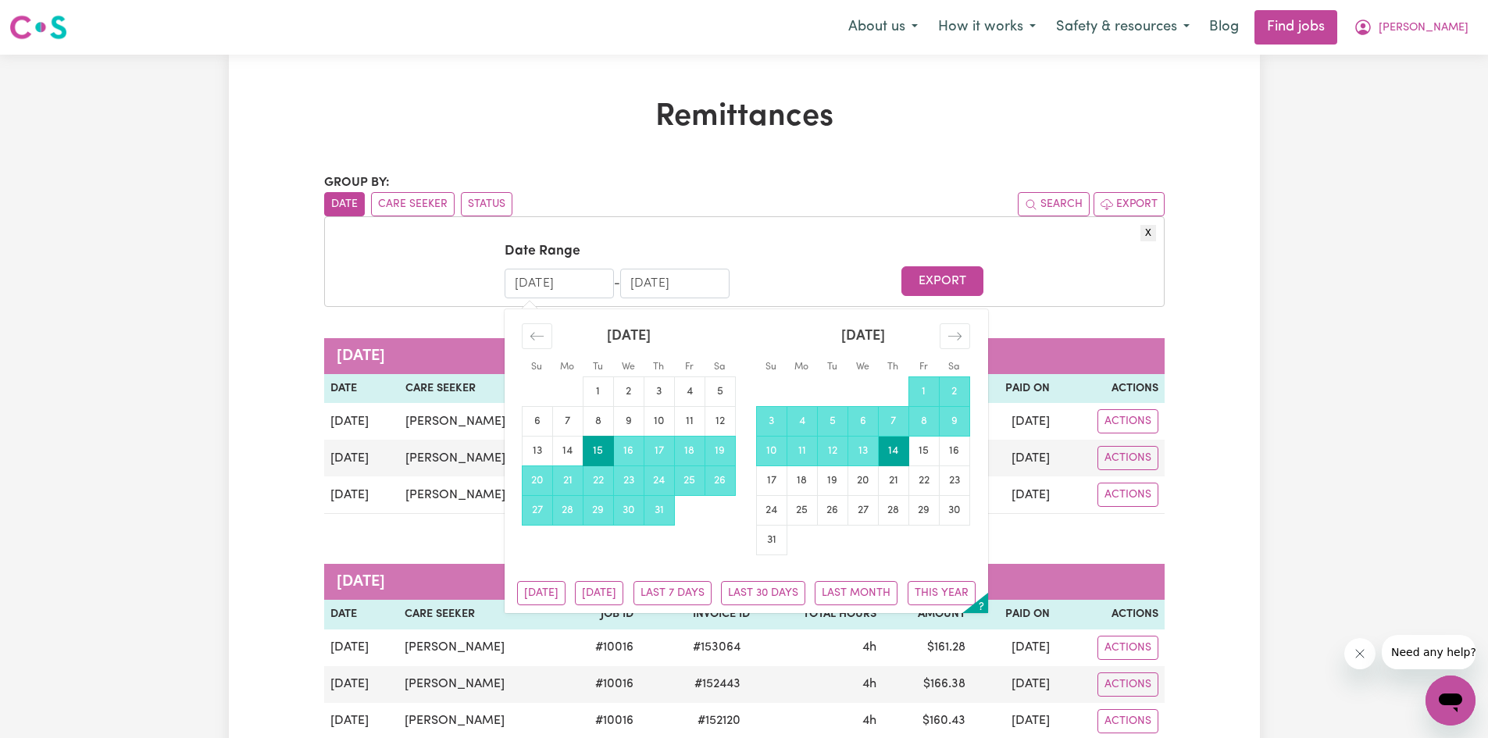
drag, startPoint x: 526, startPoint y: 283, endPoint x: 516, endPoint y: 283, distance: 9.4
click at [516, 283] on input "[DATE]" at bounding box center [559, 284] width 109 height 30
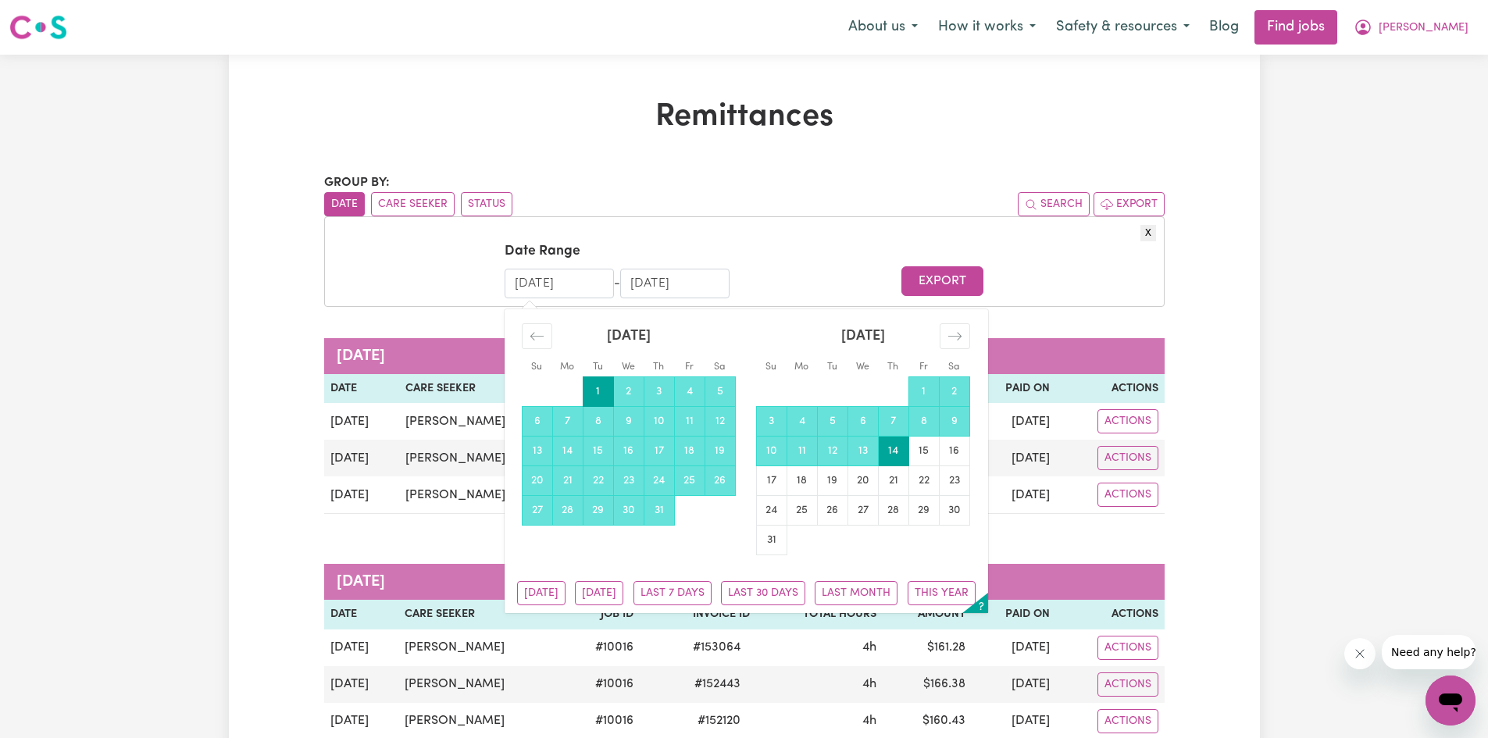
click at [580, 280] on input "[DATE]" at bounding box center [559, 284] width 109 height 30
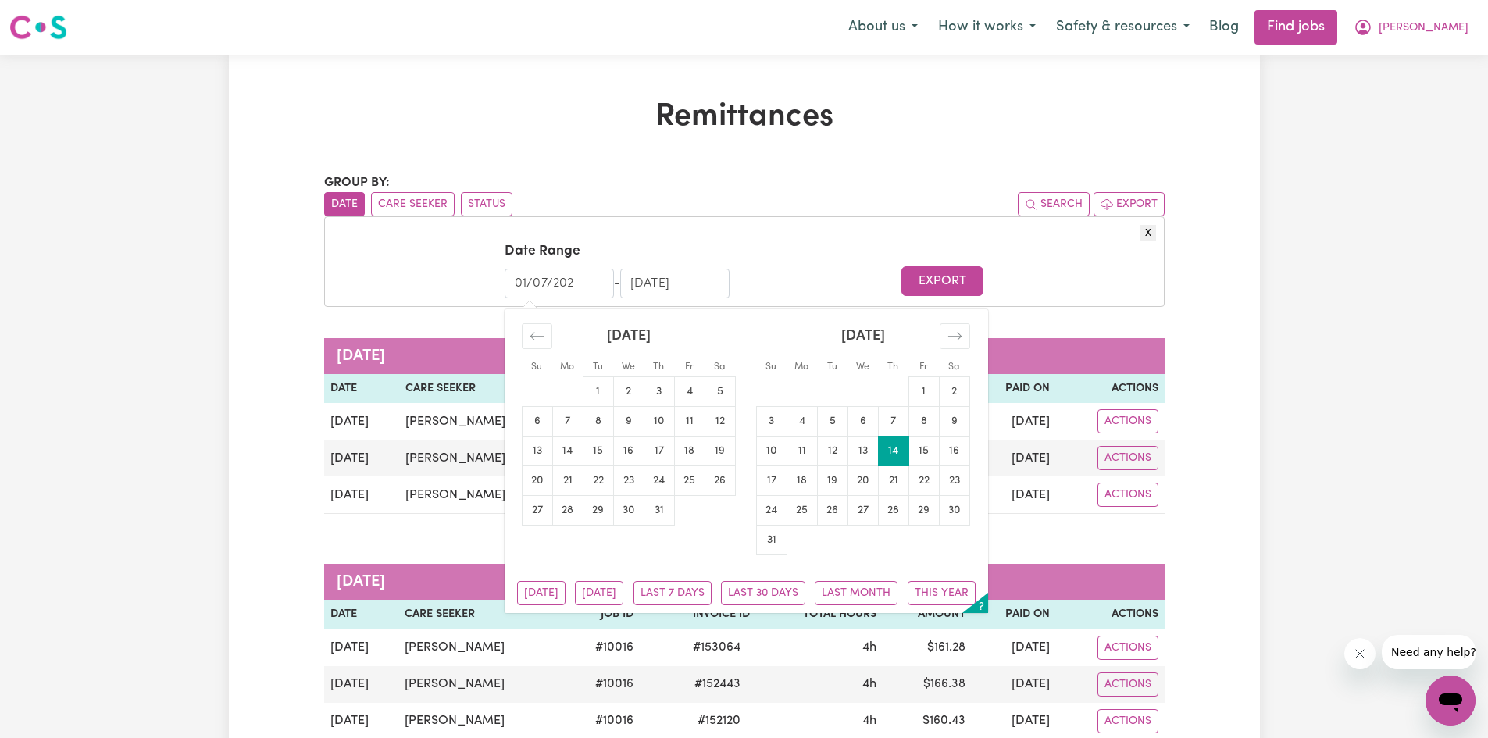
type input "[DATE]"
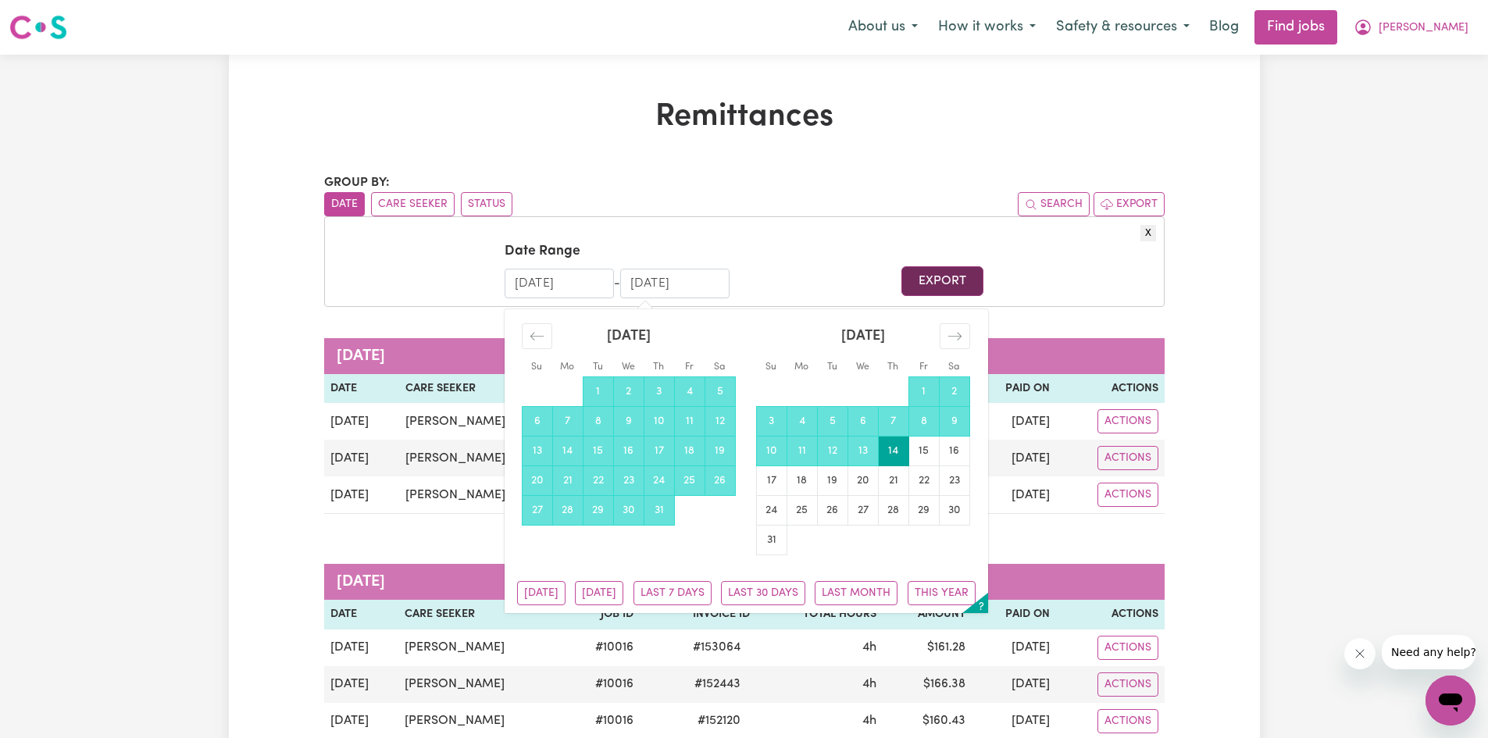
click at [931, 283] on button "Export" at bounding box center [942, 281] width 82 height 30
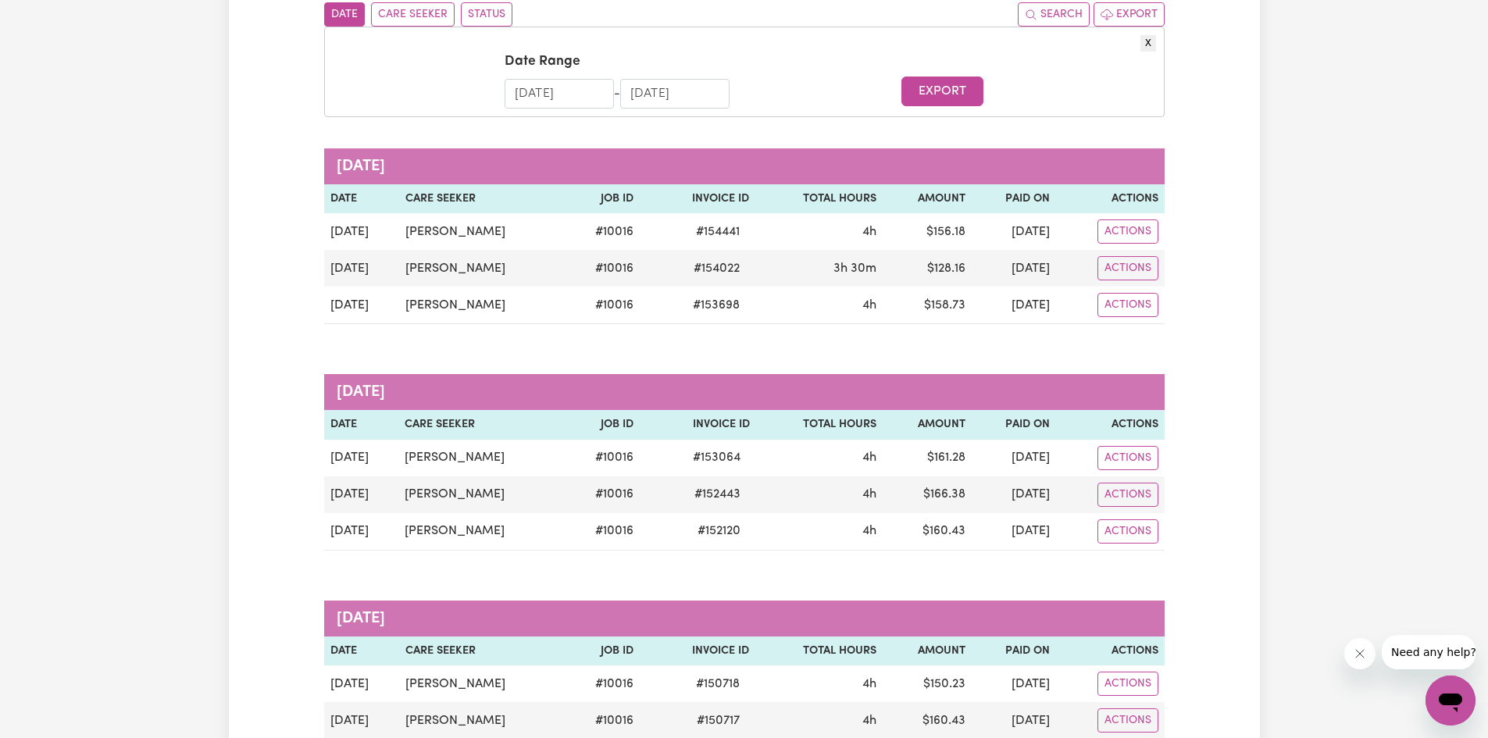
scroll to position [156, 0]
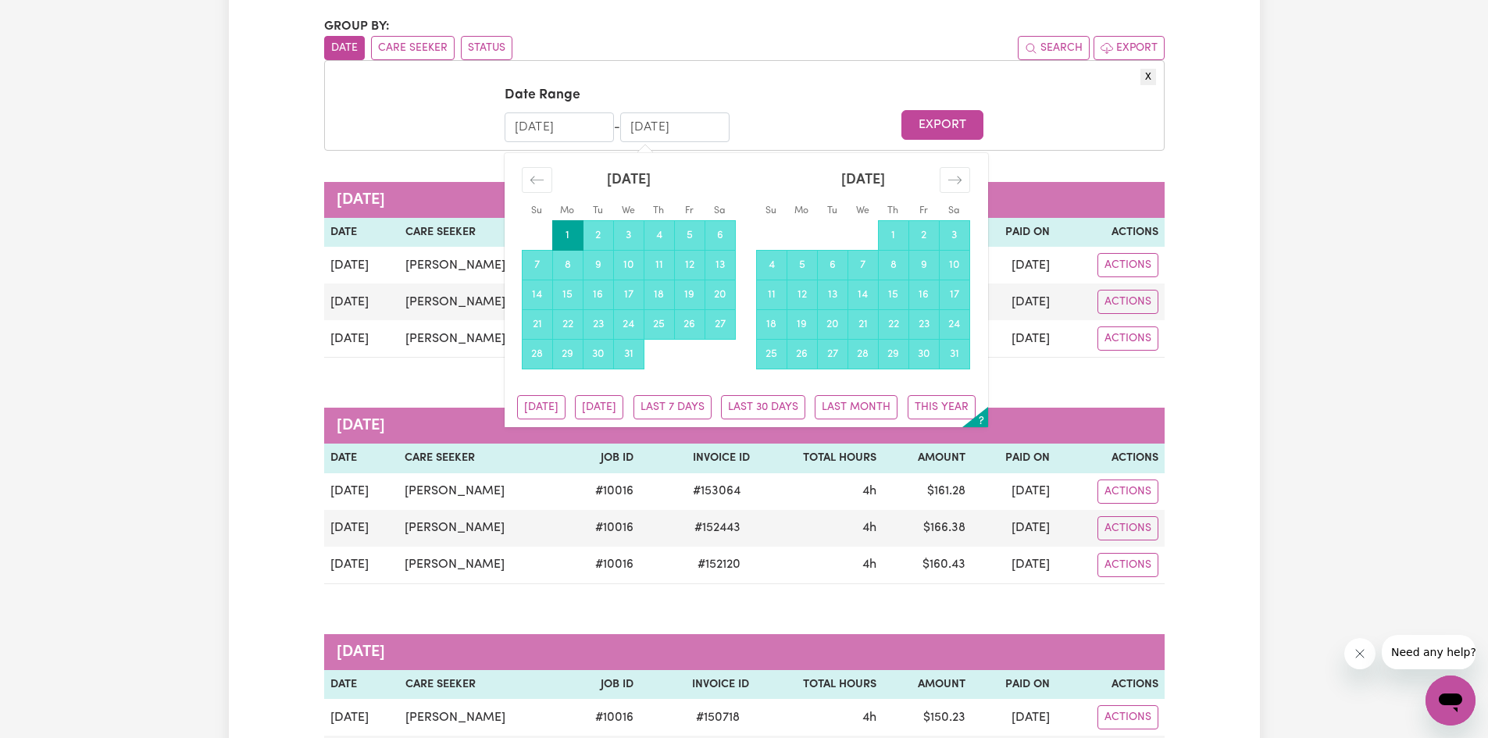
click at [642, 128] on input "[DATE]" at bounding box center [674, 127] width 109 height 30
drag, startPoint x: 642, startPoint y: 128, endPoint x: 623, endPoint y: 128, distance: 19.5
click at [623, 128] on input "[DATE]" at bounding box center [674, 127] width 109 height 30
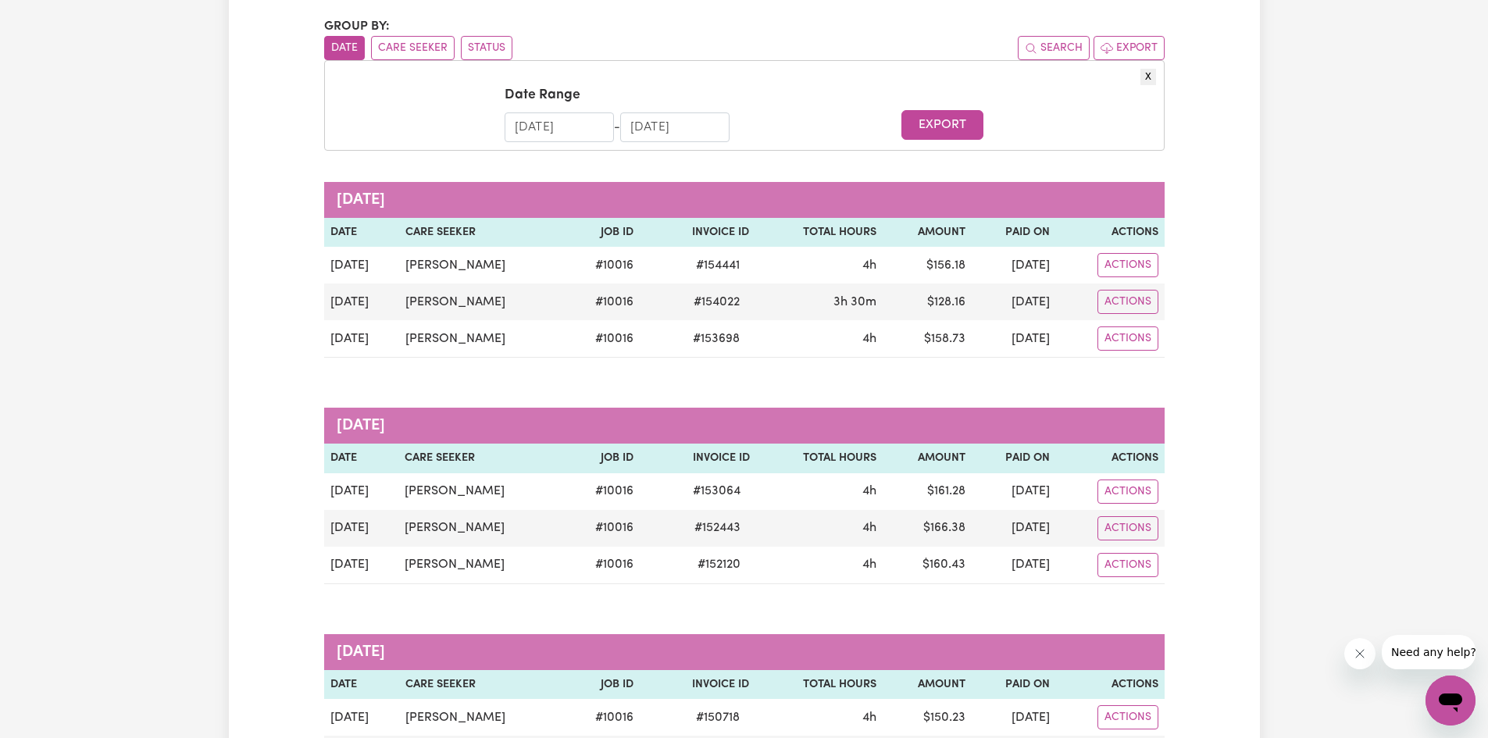
click at [668, 130] on input "[DATE]" at bounding box center [674, 127] width 109 height 30
type input "[DATE]"
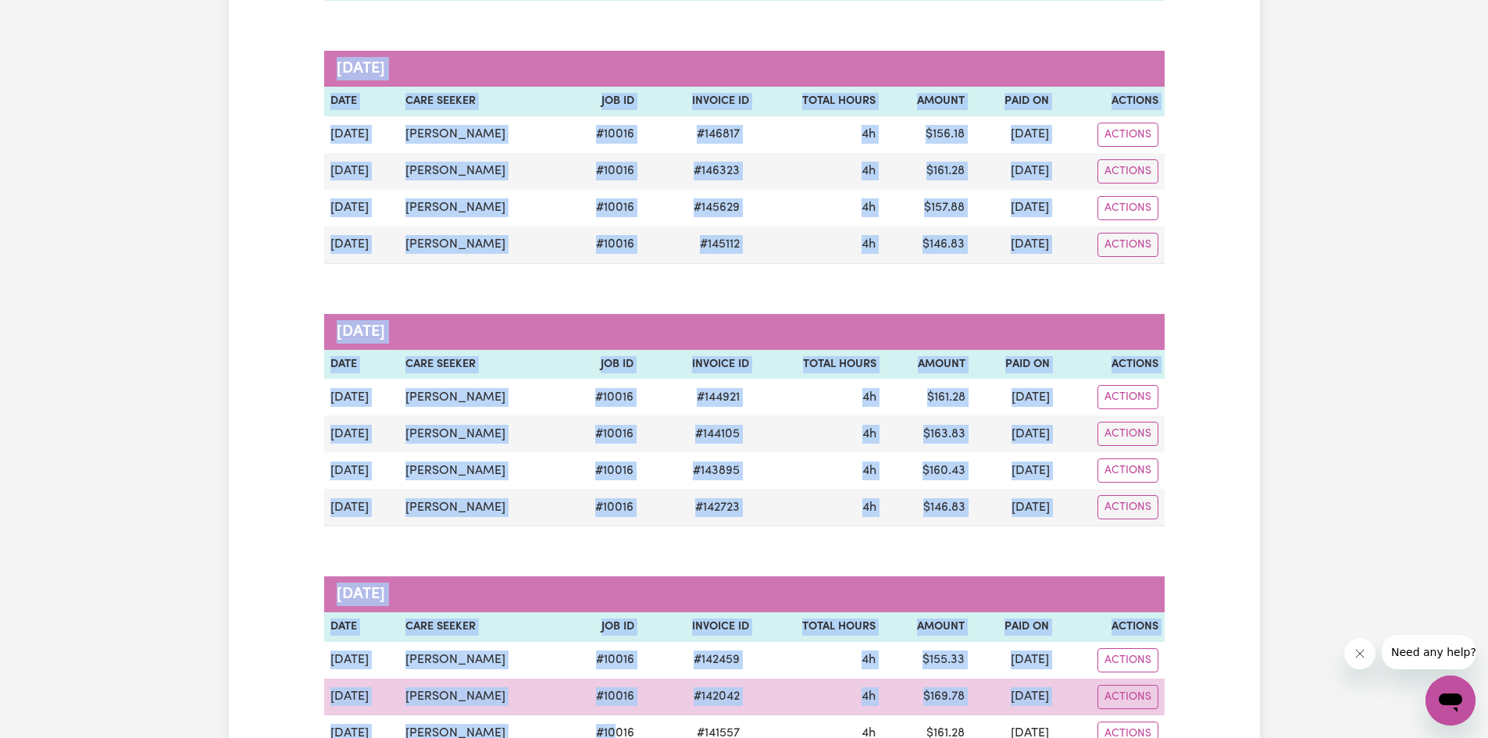
scroll to position [1266, 0]
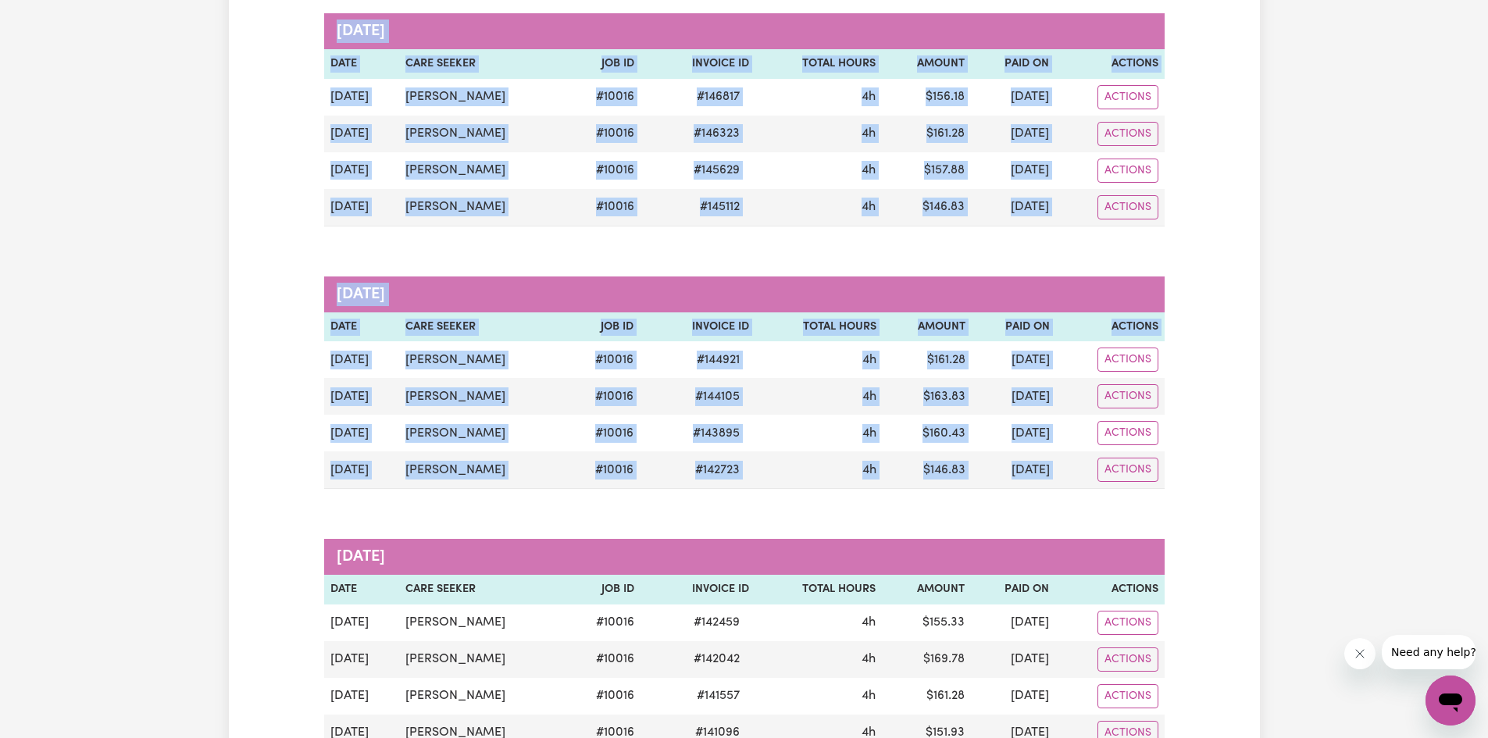
drag, startPoint x: 335, startPoint y: 195, endPoint x: 583, endPoint y: 501, distance: 393.8
click at [583, 501] on div "Group by: Date Care Seeker Status Search Export X Date Range [DATE] Navigate fo…" at bounding box center [744, 732] width 841 height 3650
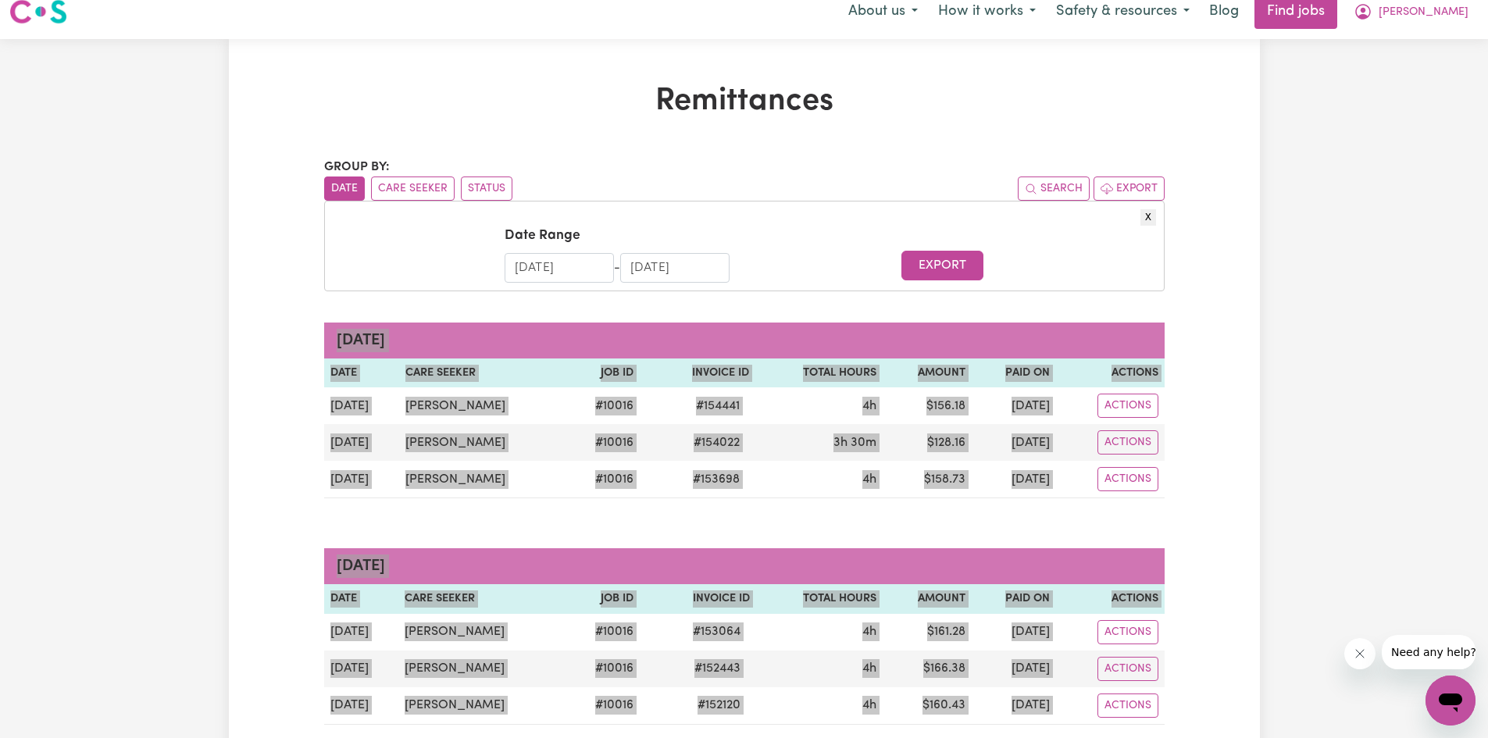
scroll to position [0, 0]
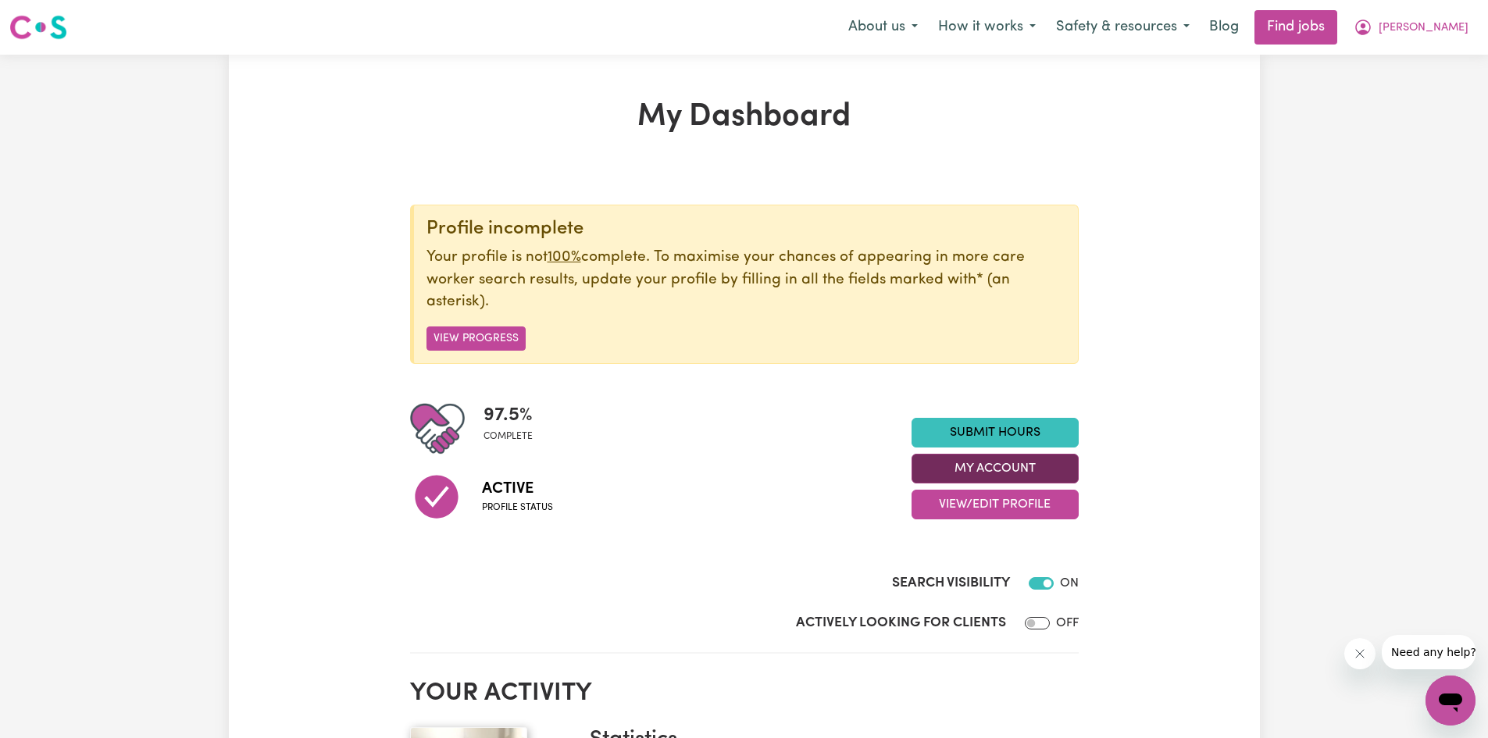
click at [993, 470] on button "My Account" at bounding box center [995, 469] width 167 height 30
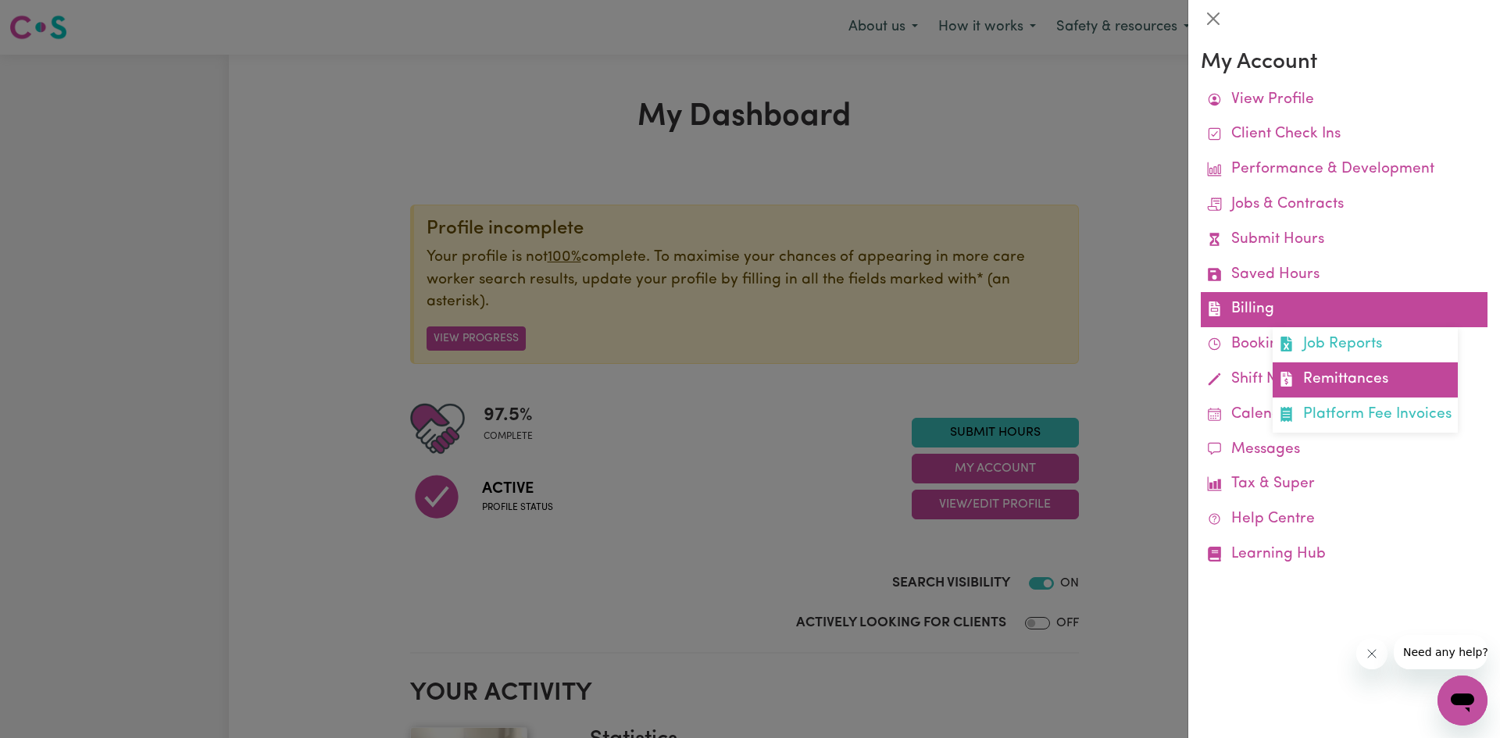
click at [1342, 384] on link "Remittances" at bounding box center [1365, 379] width 185 height 35
